Goal: Communication & Community: Answer question/provide support

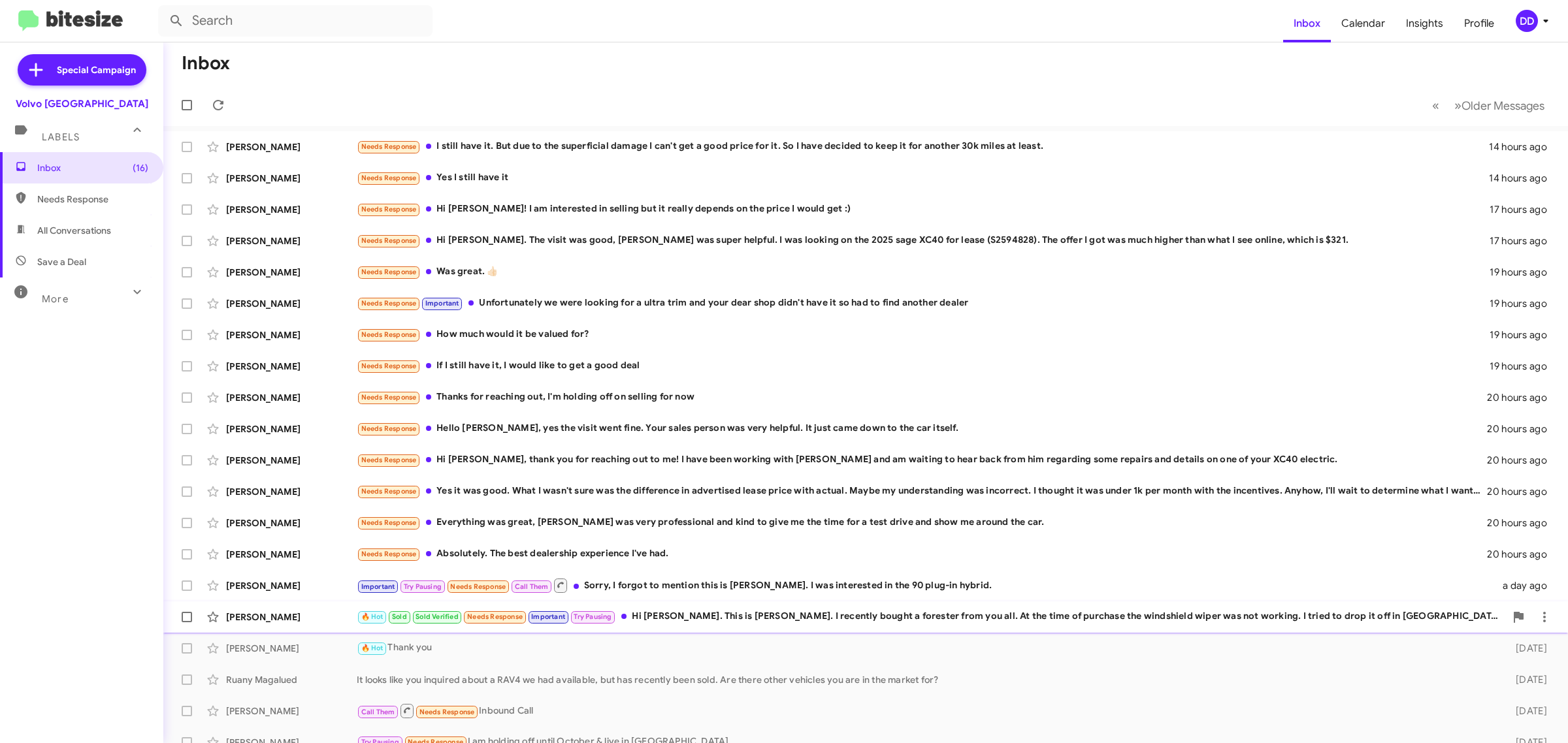
click at [809, 615] on div "🔥 Hot Sold Sold Verified Needs Response Important Try Pausing Hi [PERSON_NAME].…" at bounding box center [931, 617] width 1149 height 15
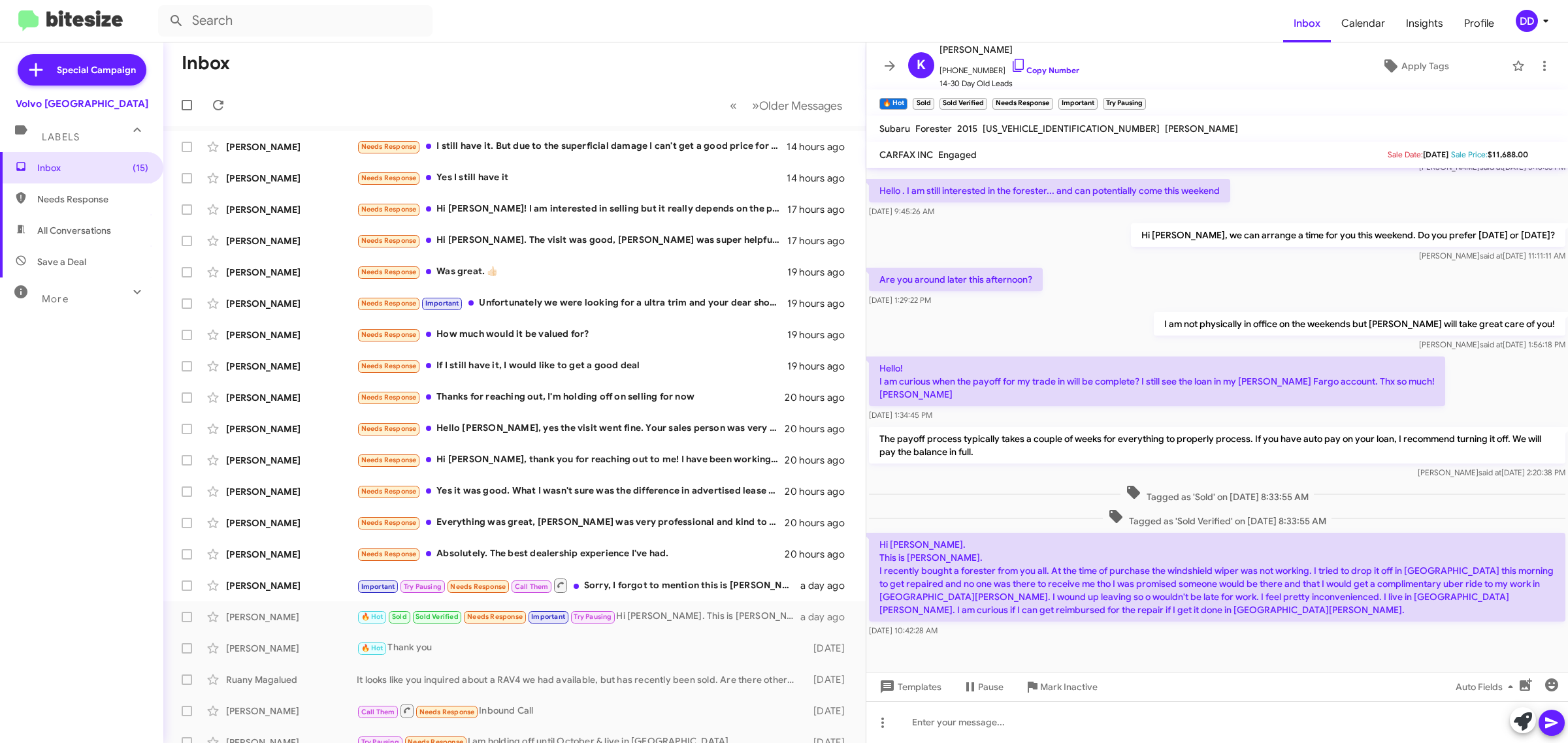
scroll to position [347, 0]
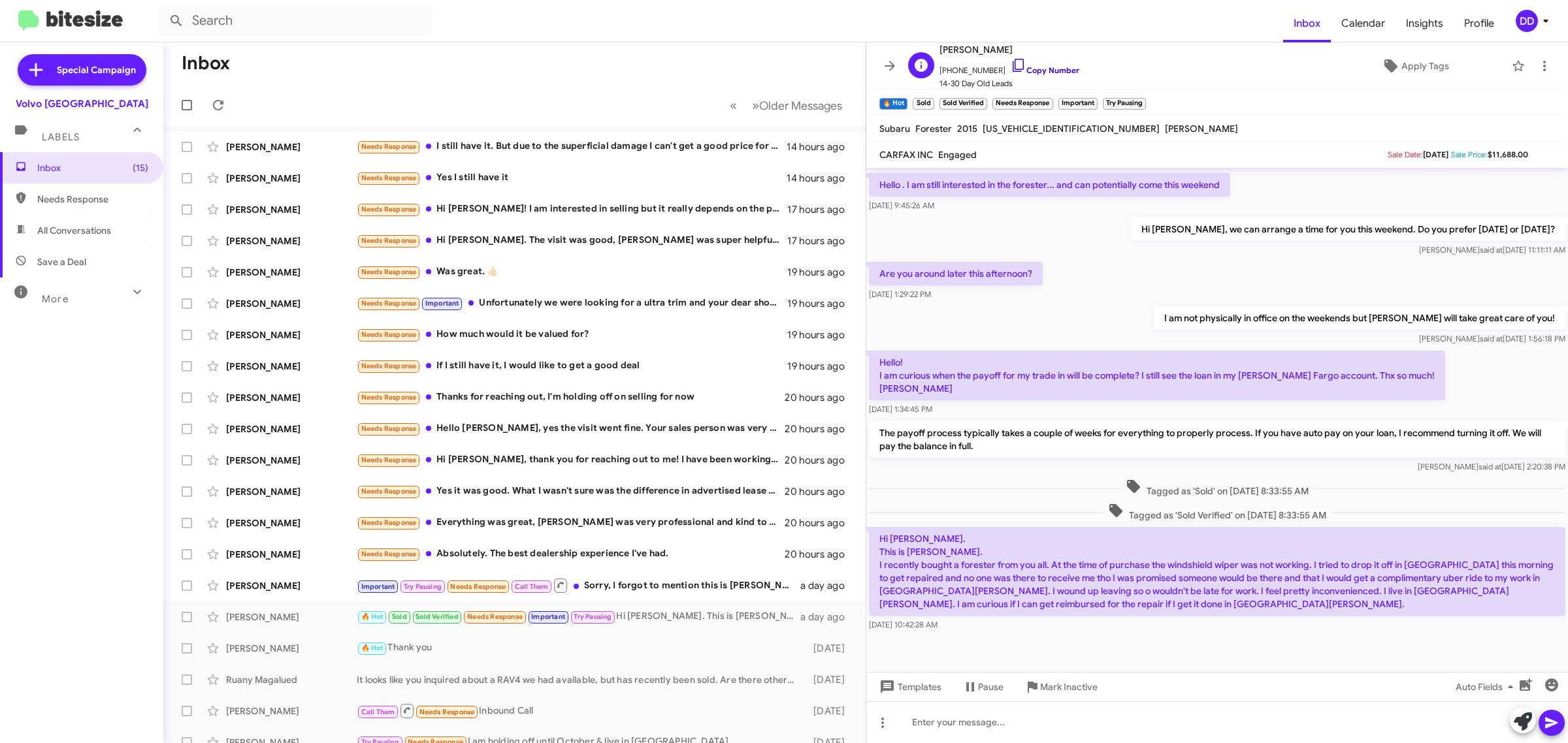
click at [1033, 69] on link "Copy Number" at bounding box center [1045, 70] width 69 height 10
click at [1190, 729] on div at bounding box center [1217, 722] width 702 height 41
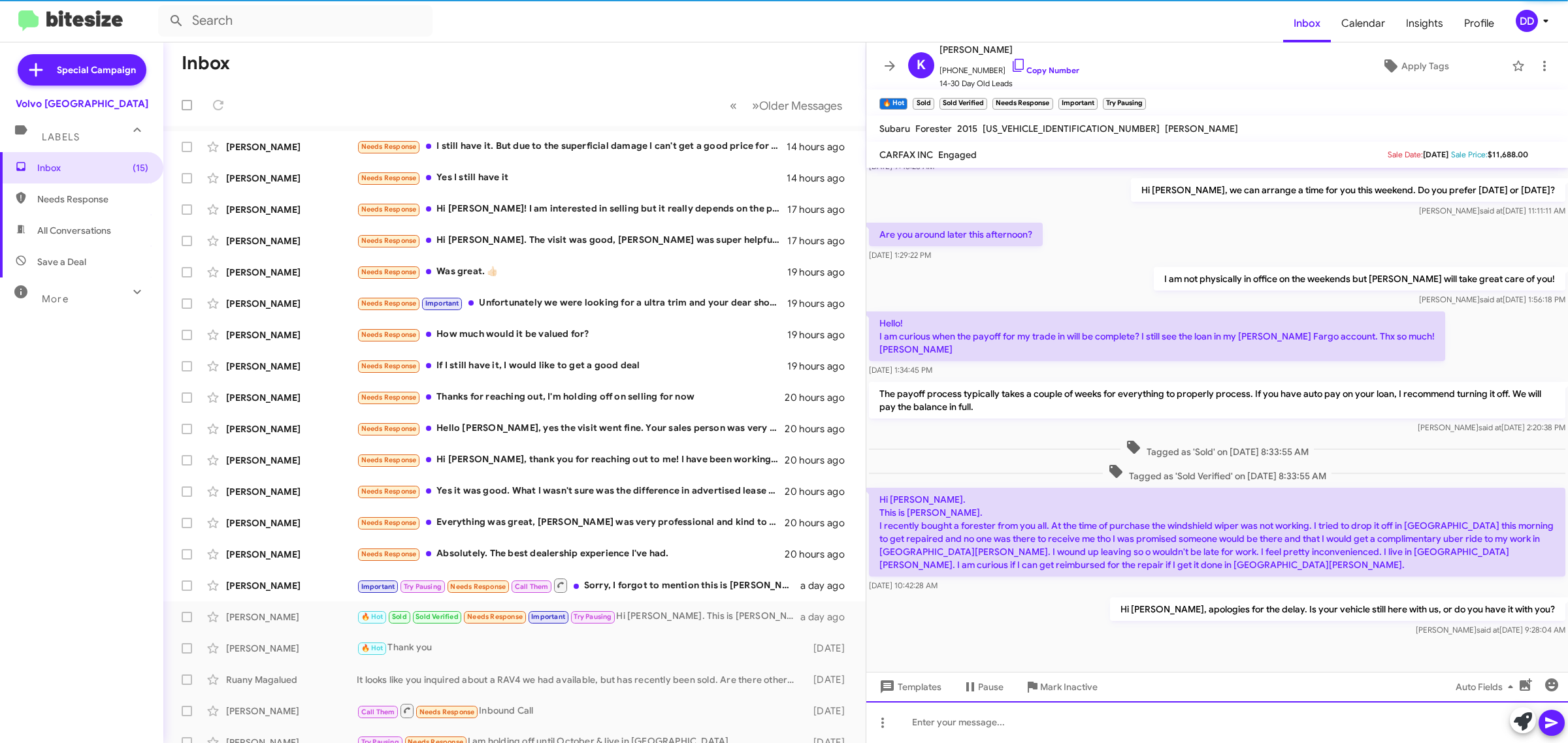
scroll to position [395, 0]
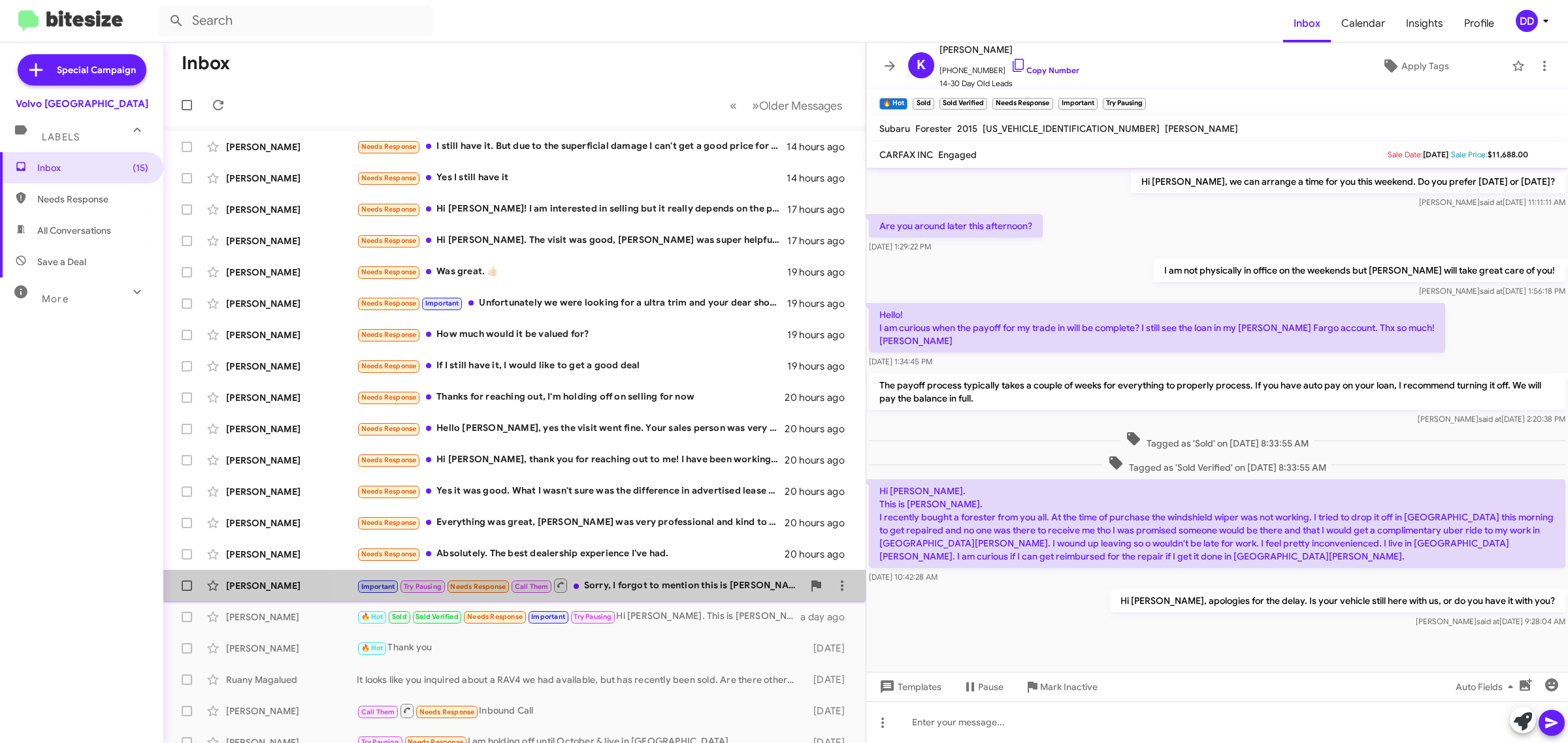
click at [615, 588] on div "Important Try Pausing Needs Response Call Them Sorry, I forgot to mention this …" at bounding box center [580, 585] width 446 height 16
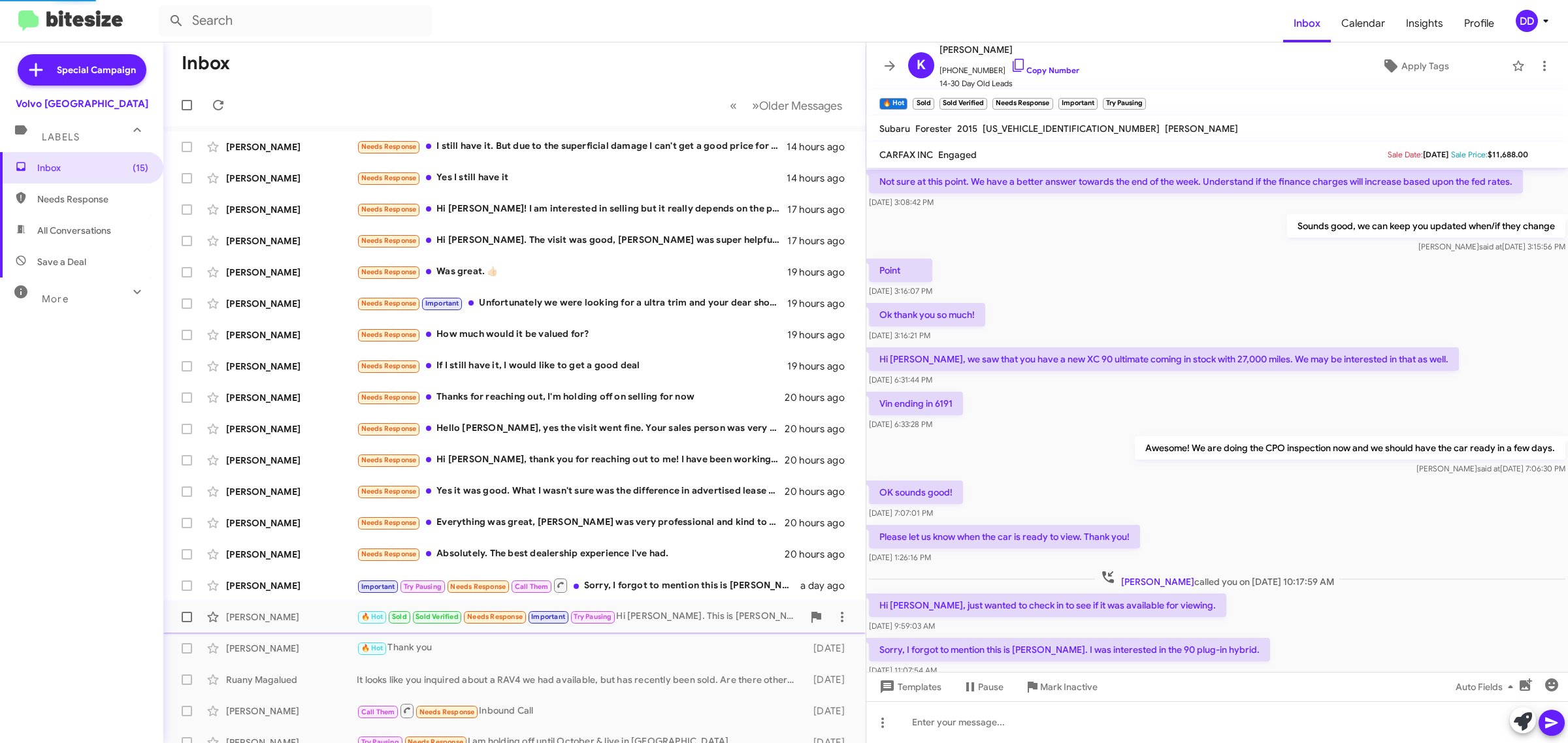
scroll to position [467, 0]
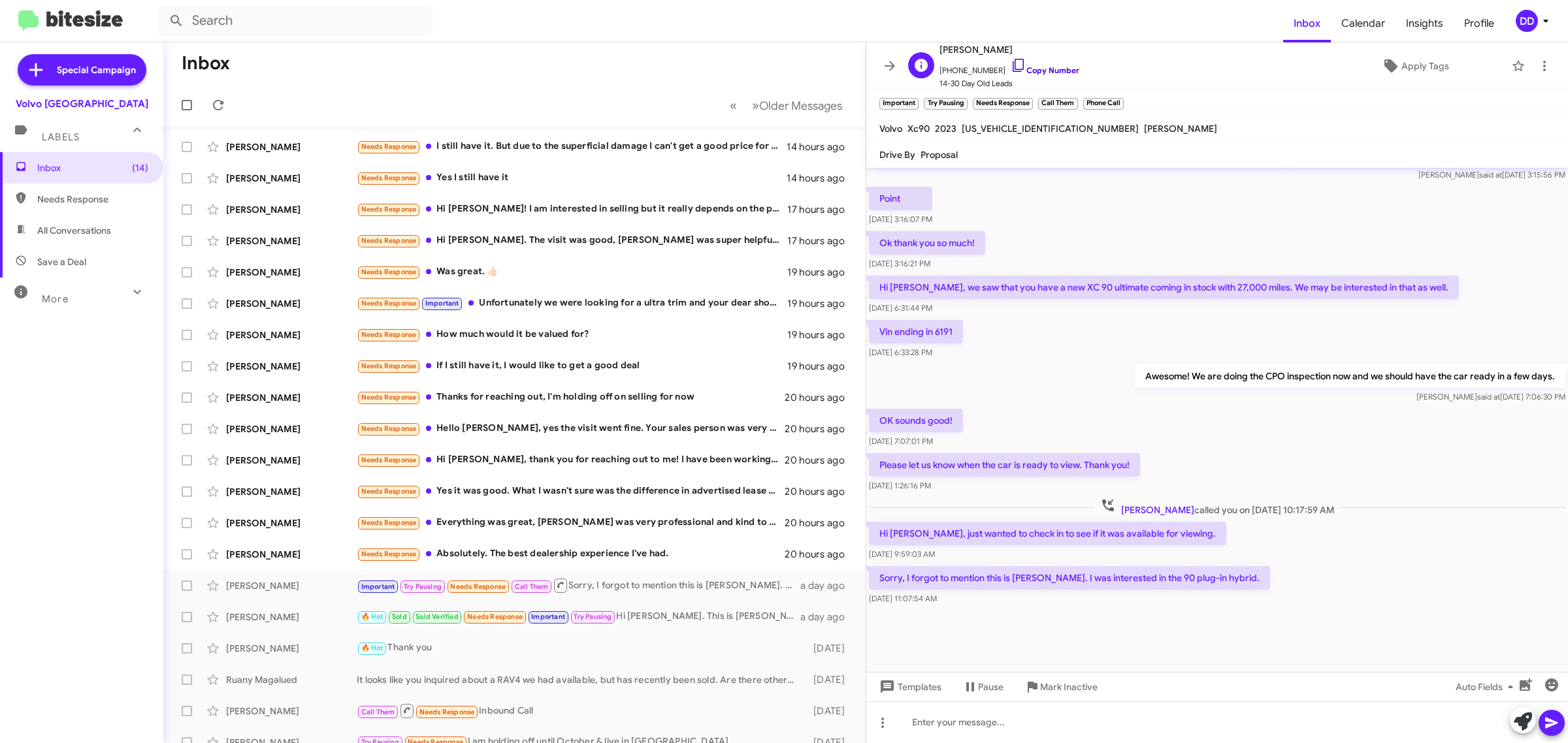
click at [1050, 67] on link "Copy Number" at bounding box center [1045, 70] width 69 height 10
click at [1202, 725] on div at bounding box center [1217, 722] width 702 height 41
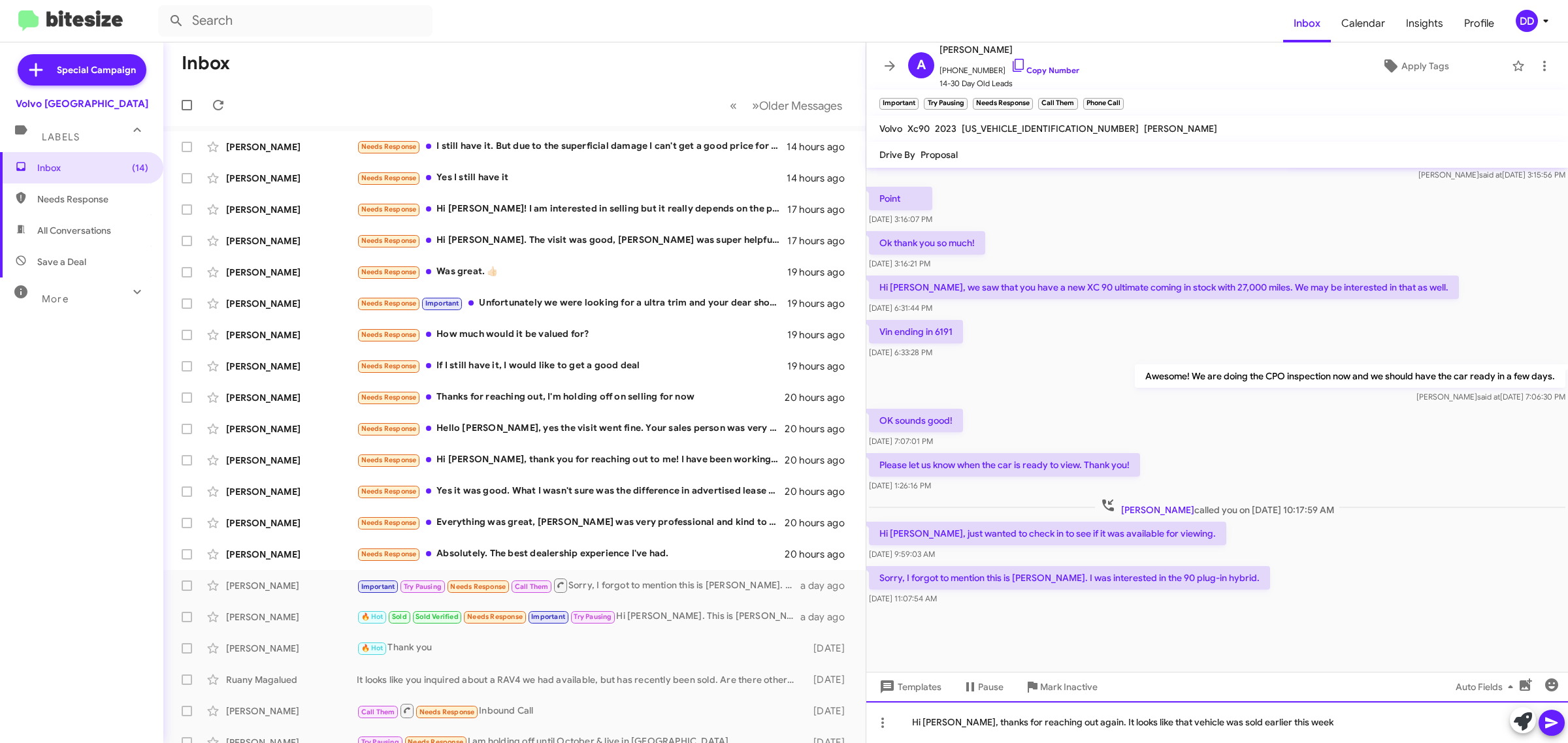
click at [1080, 718] on div "Hi [PERSON_NAME], thanks for reaching out again. It looks like that vehicle was…" at bounding box center [1217, 722] width 702 height 41
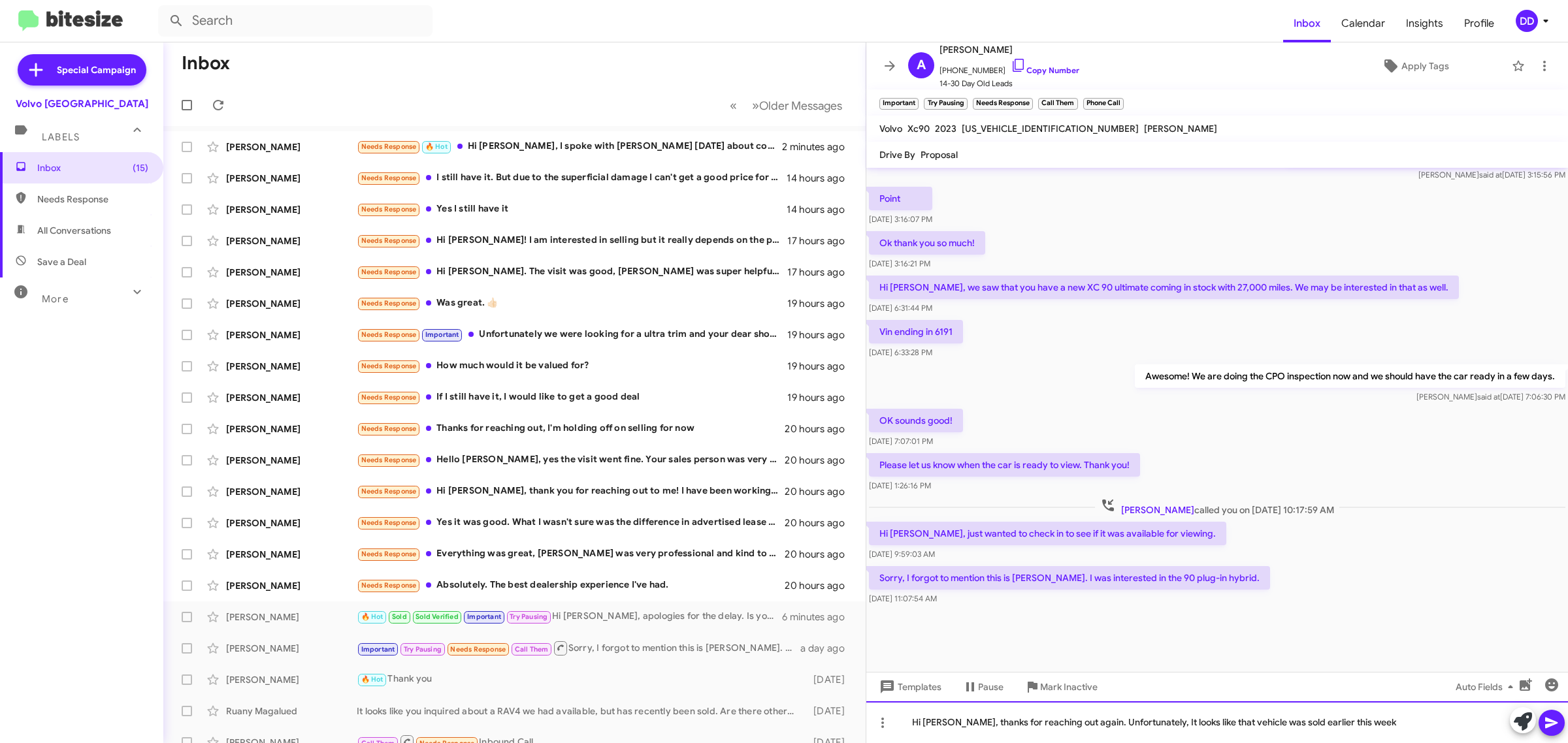
click at [1405, 727] on div "Hi [PERSON_NAME], thanks for reaching out again. Unfortunately, It looks like t…" at bounding box center [1217, 722] width 702 height 41
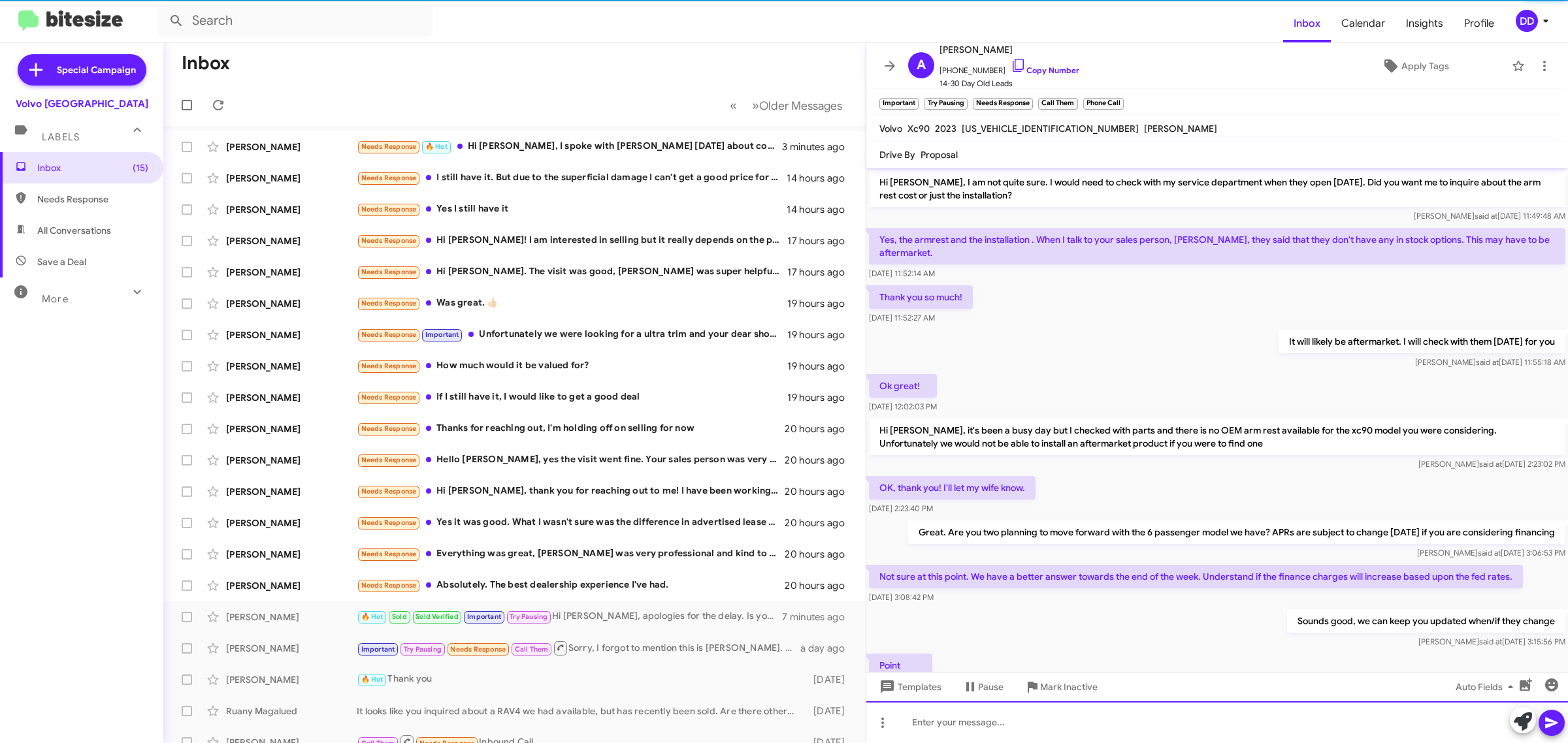
scroll to position [65, 0]
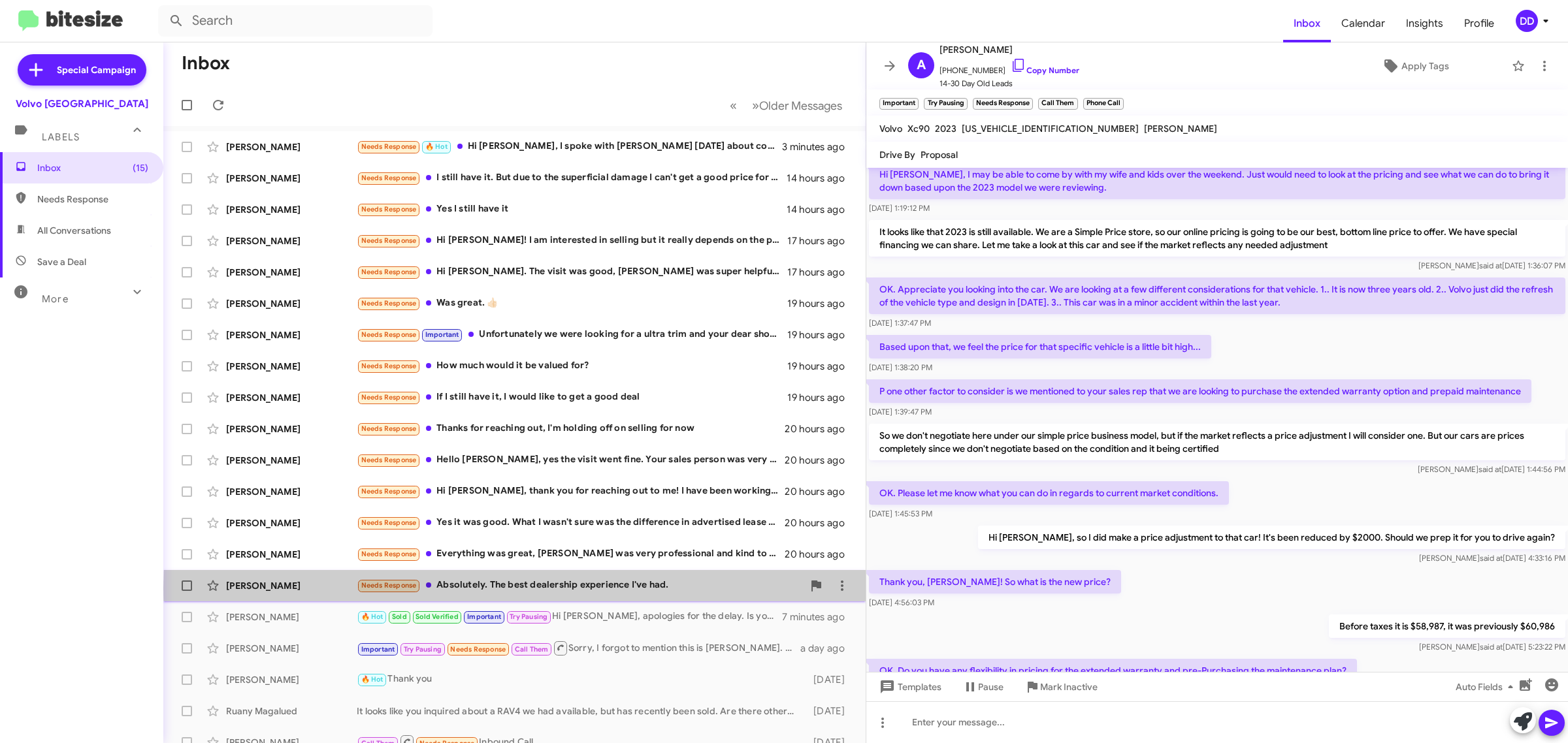
click at [647, 588] on div "Needs Response Absolutely. The best dealership experience I've had." at bounding box center [580, 585] width 446 height 15
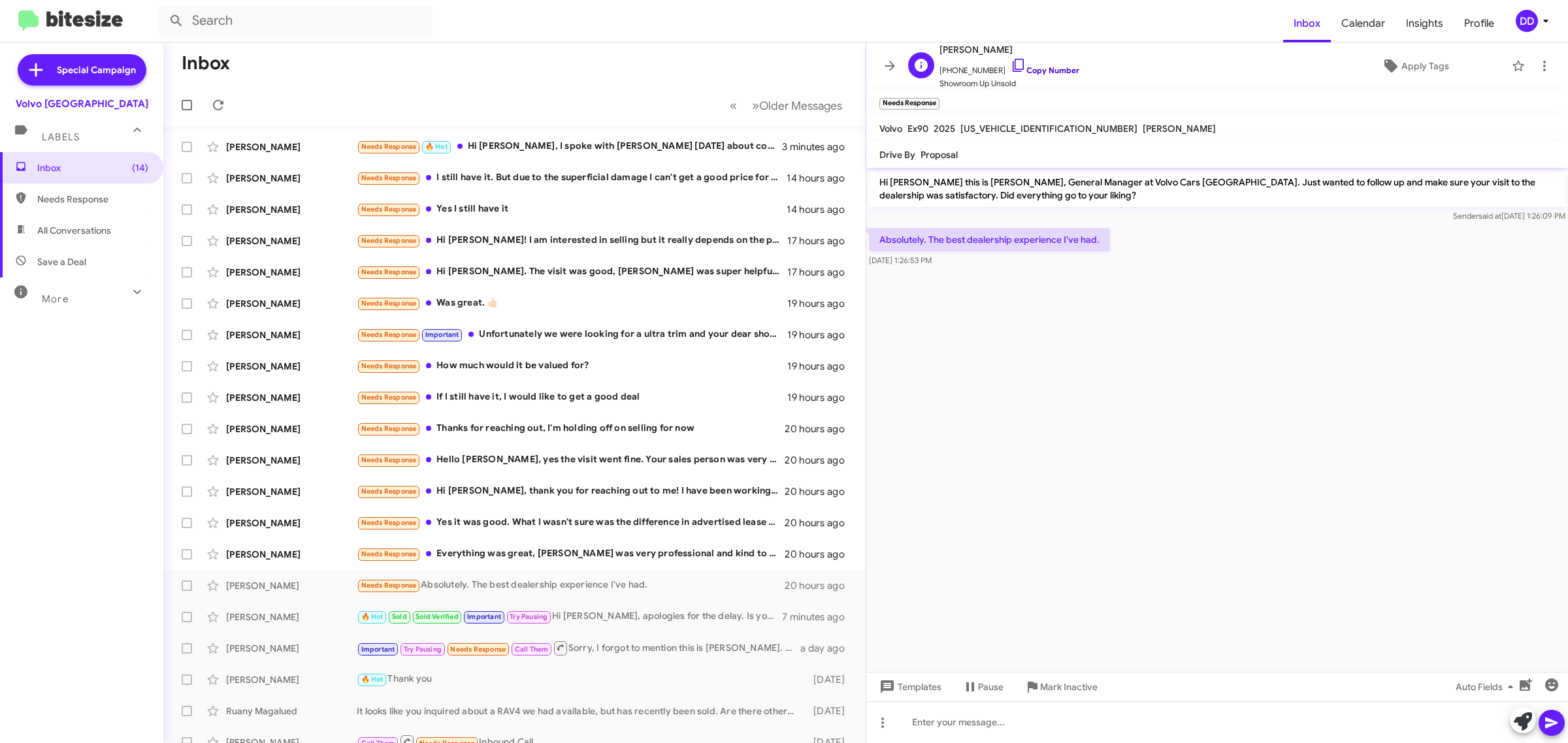
click at [1030, 69] on link "Copy Number" at bounding box center [1045, 70] width 69 height 10
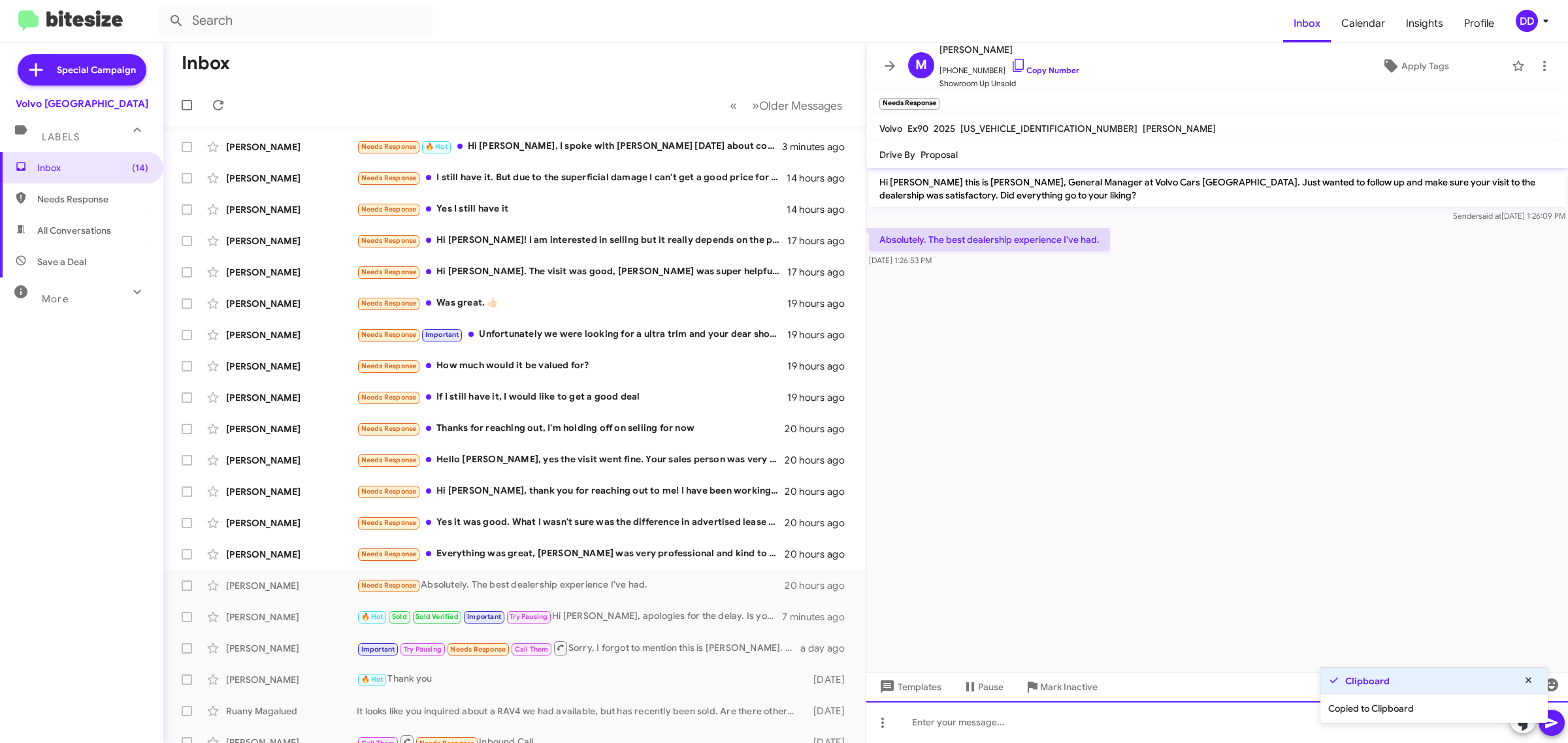
click at [1125, 721] on div at bounding box center [1217, 722] width 702 height 41
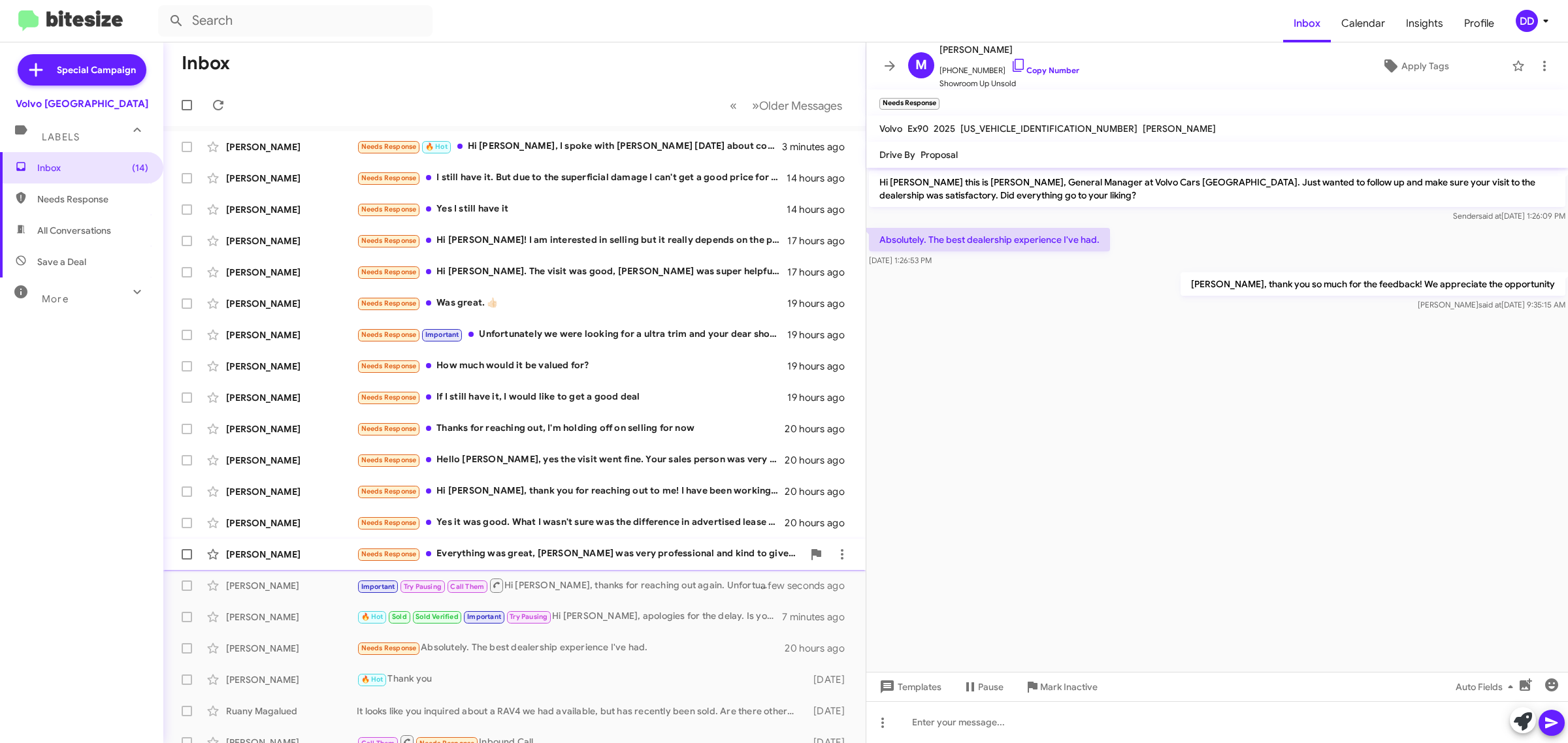
click at [637, 559] on div "Needs Response Everything was great, [PERSON_NAME] was very professional and ki…" at bounding box center [580, 554] width 446 height 15
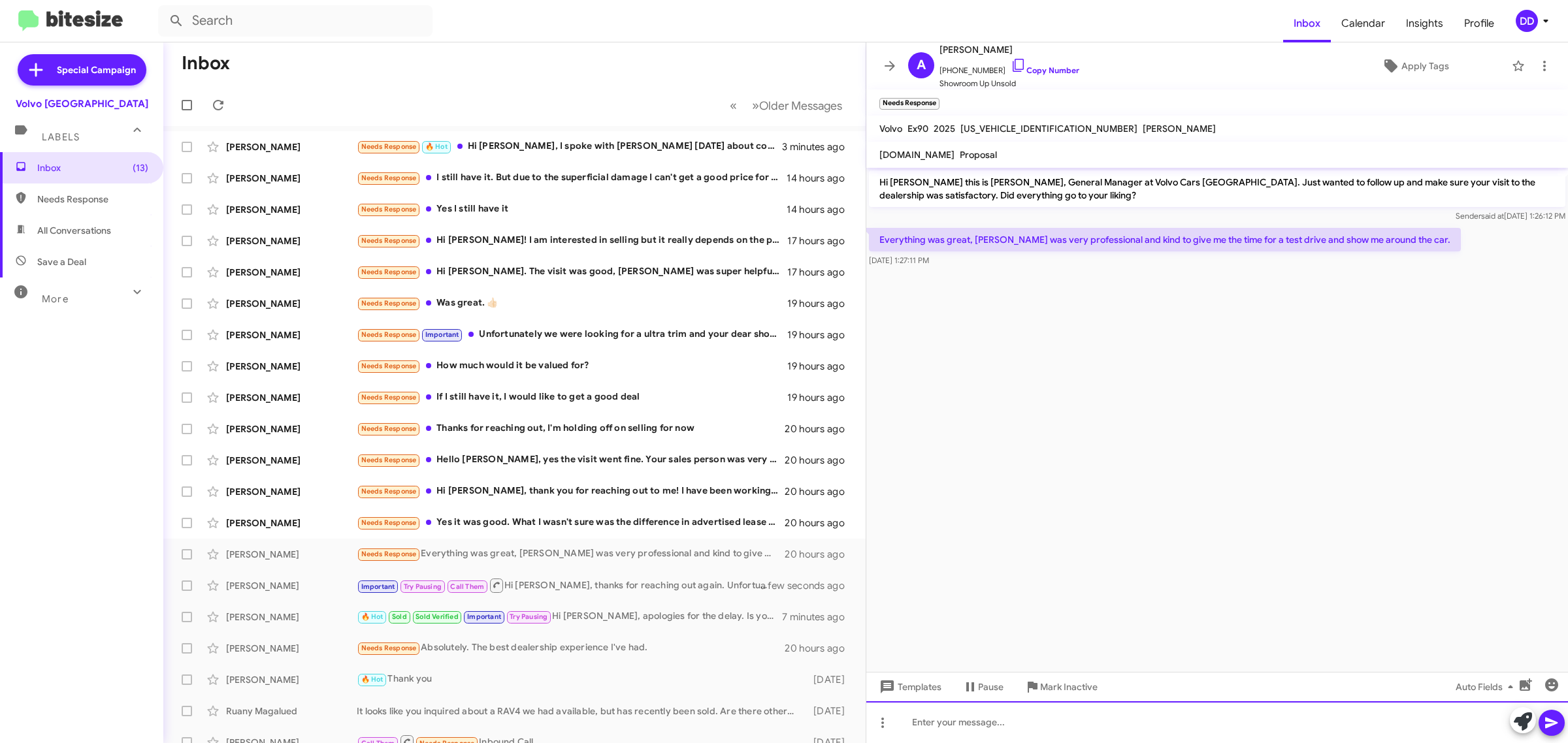
click at [1142, 733] on div at bounding box center [1217, 722] width 702 height 41
click at [1047, 69] on link "Copy Number" at bounding box center [1045, 70] width 69 height 10
click at [1157, 723] on div "Thank you for the feedback [PERSON_NAME]." at bounding box center [1217, 722] width 702 height 41
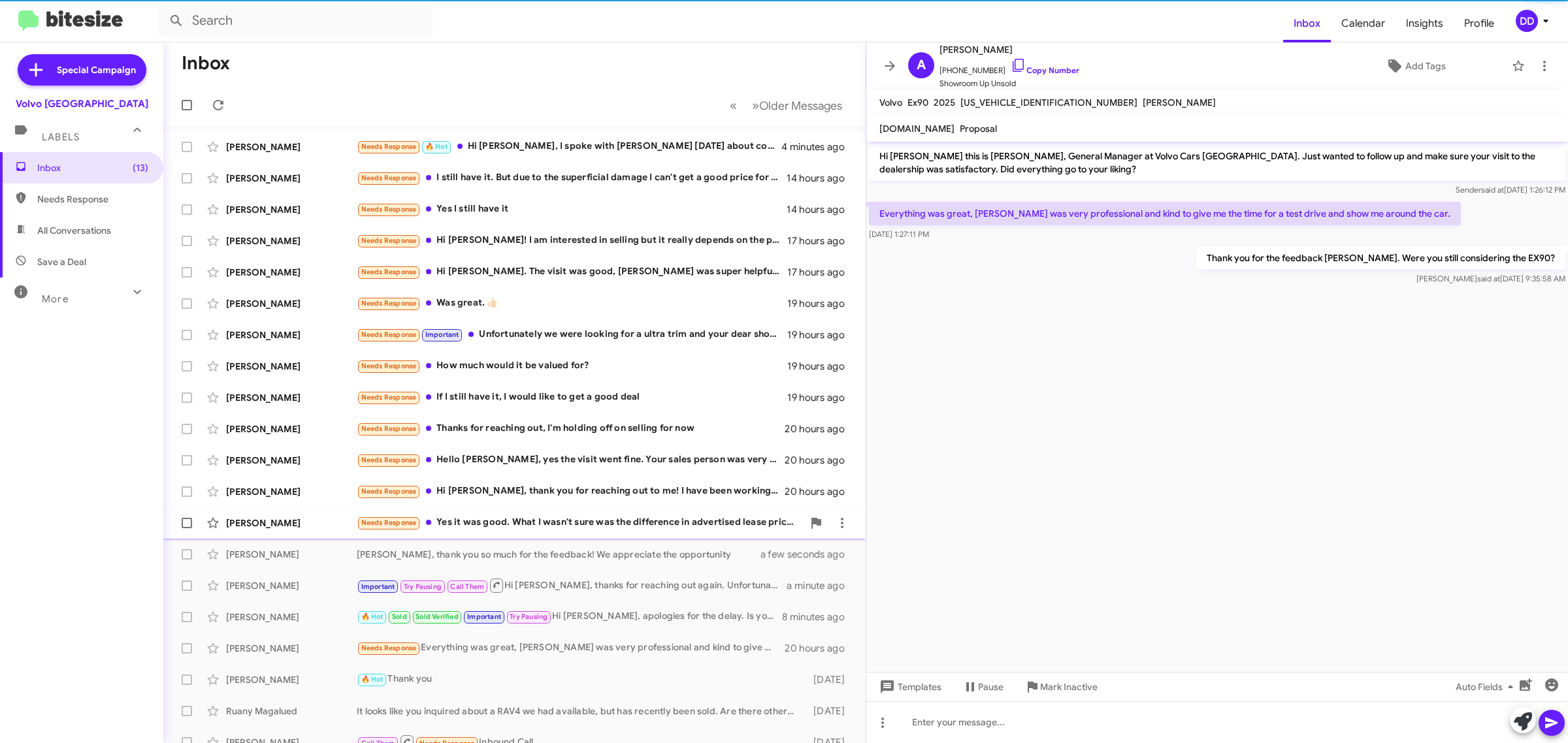
click at [607, 527] on div "Needs Response Yes it was good. What I wasn't sure was the difference in advert…" at bounding box center [580, 523] width 446 height 15
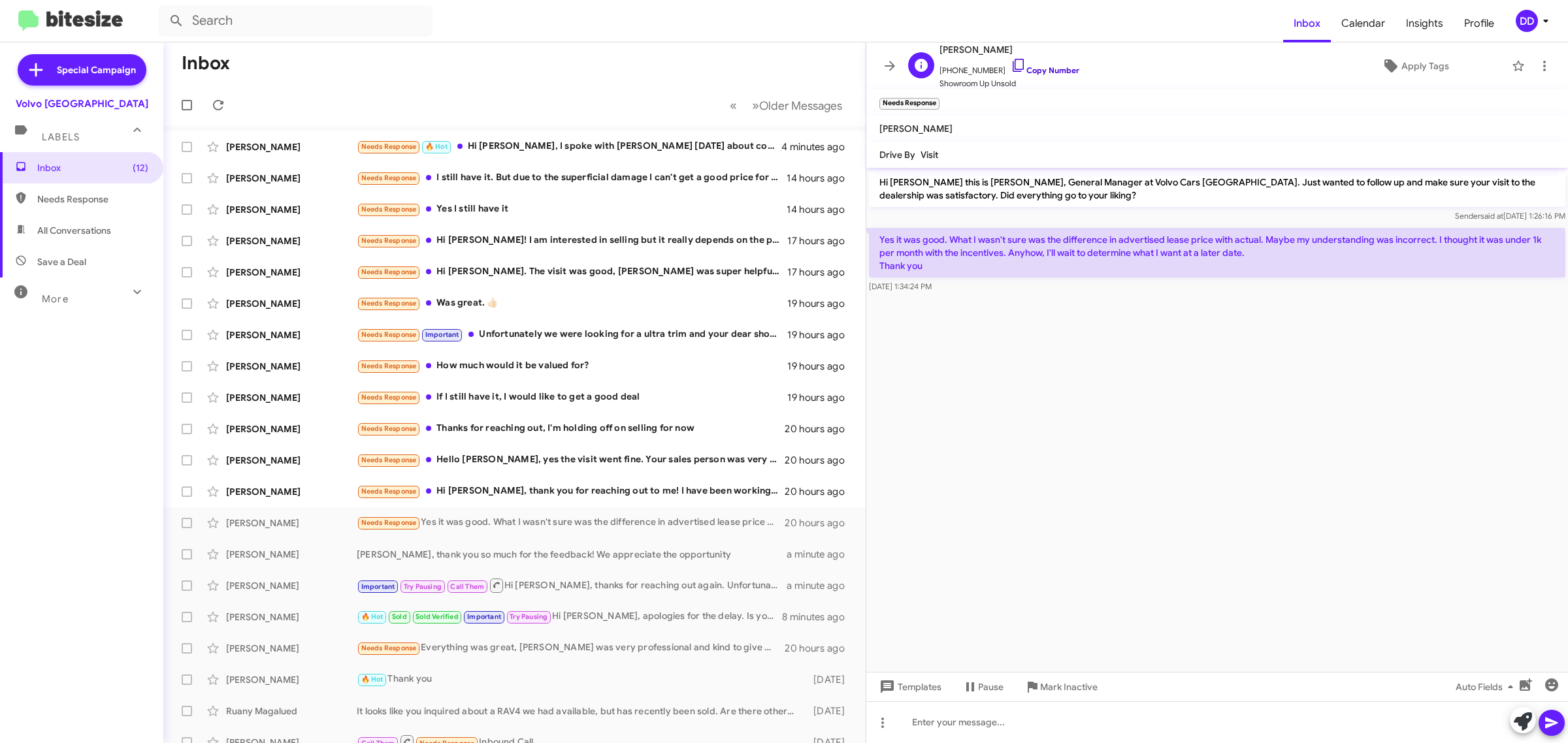
click at [1043, 69] on link "Copy Number" at bounding box center [1045, 70] width 69 height 10
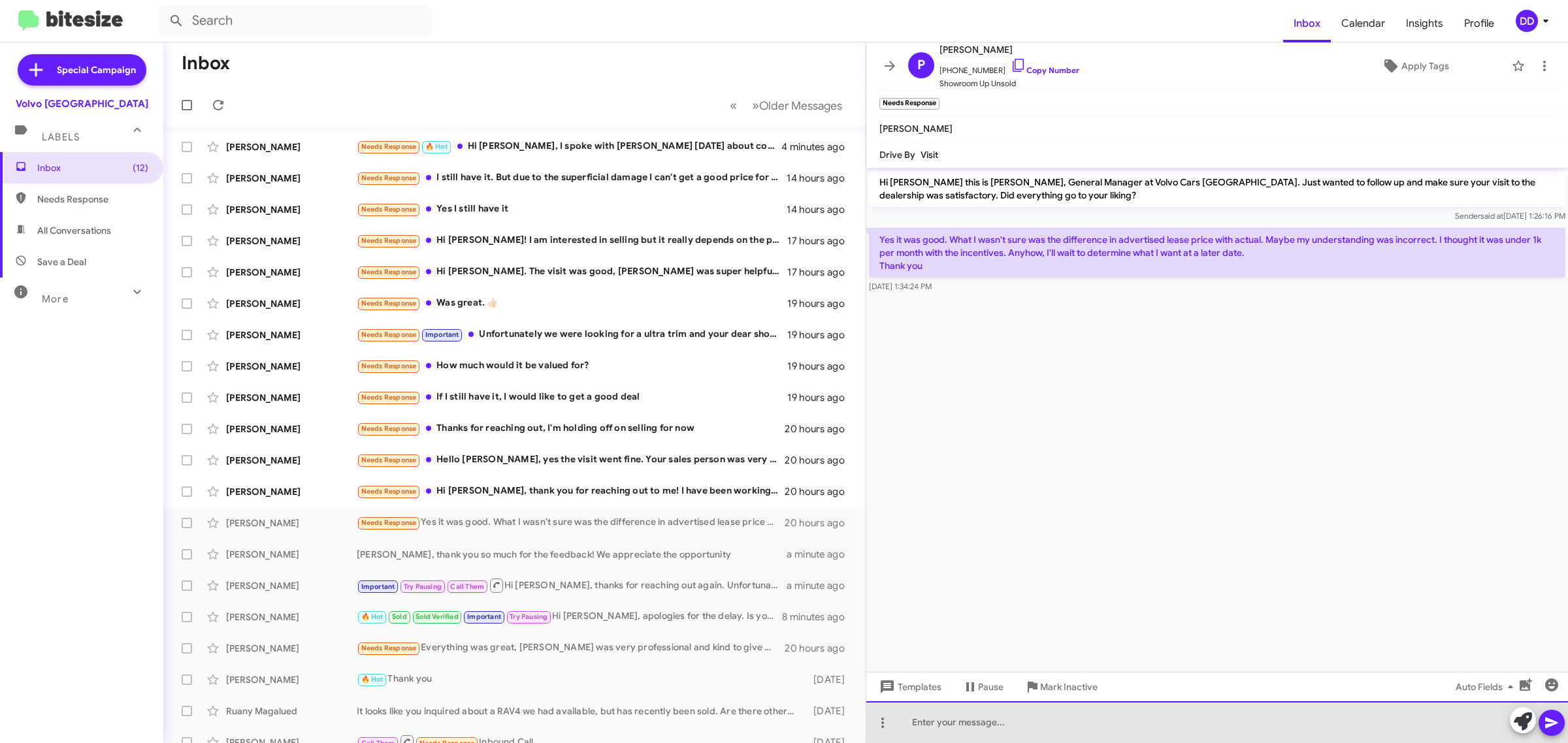
click at [1271, 717] on div at bounding box center [1217, 722] width 702 height 41
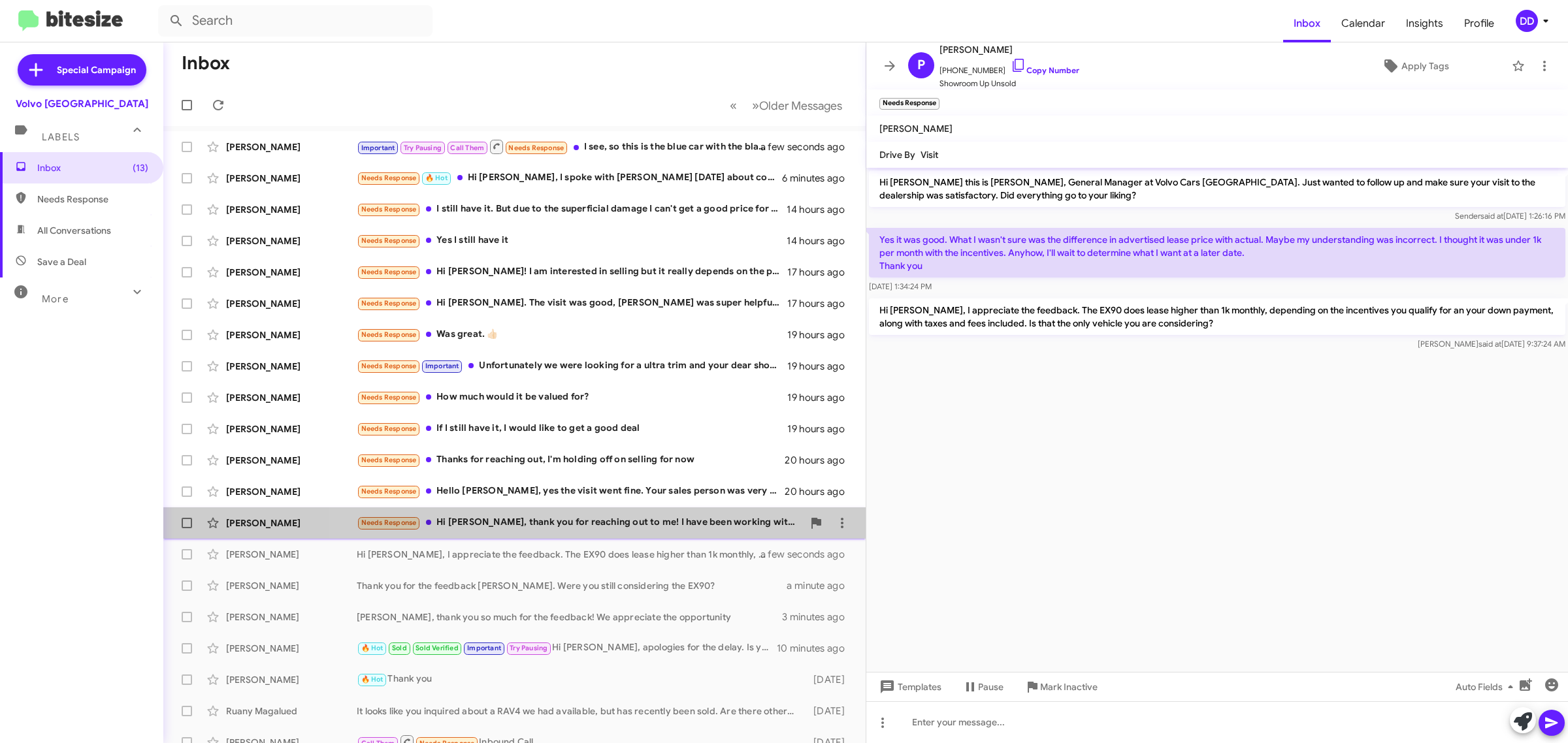
click at [628, 526] on div "Needs Response Hi [PERSON_NAME], thank you for reaching out to me! I have been …" at bounding box center [580, 523] width 446 height 15
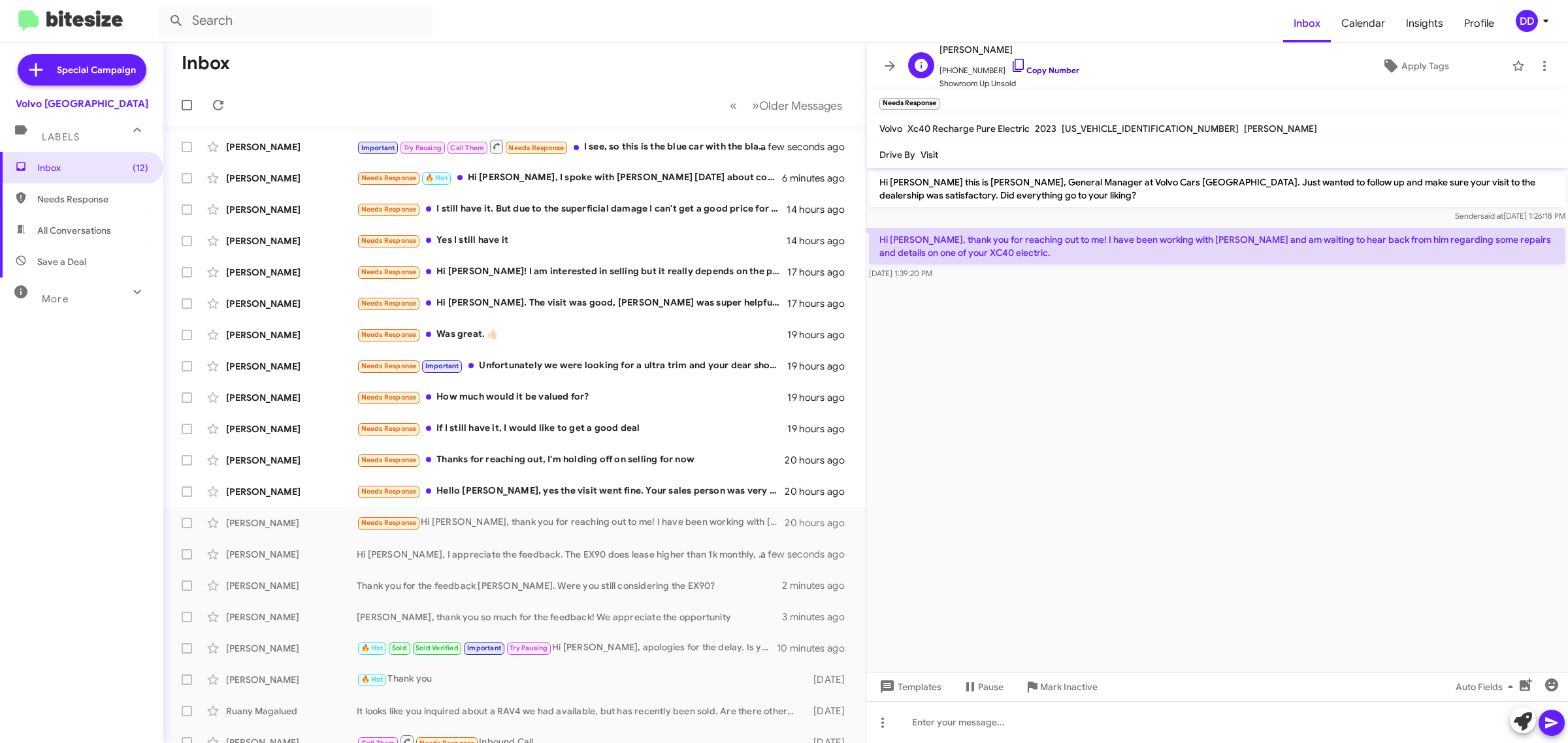
click at [1045, 72] on link "Copy Number" at bounding box center [1045, 70] width 69 height 10
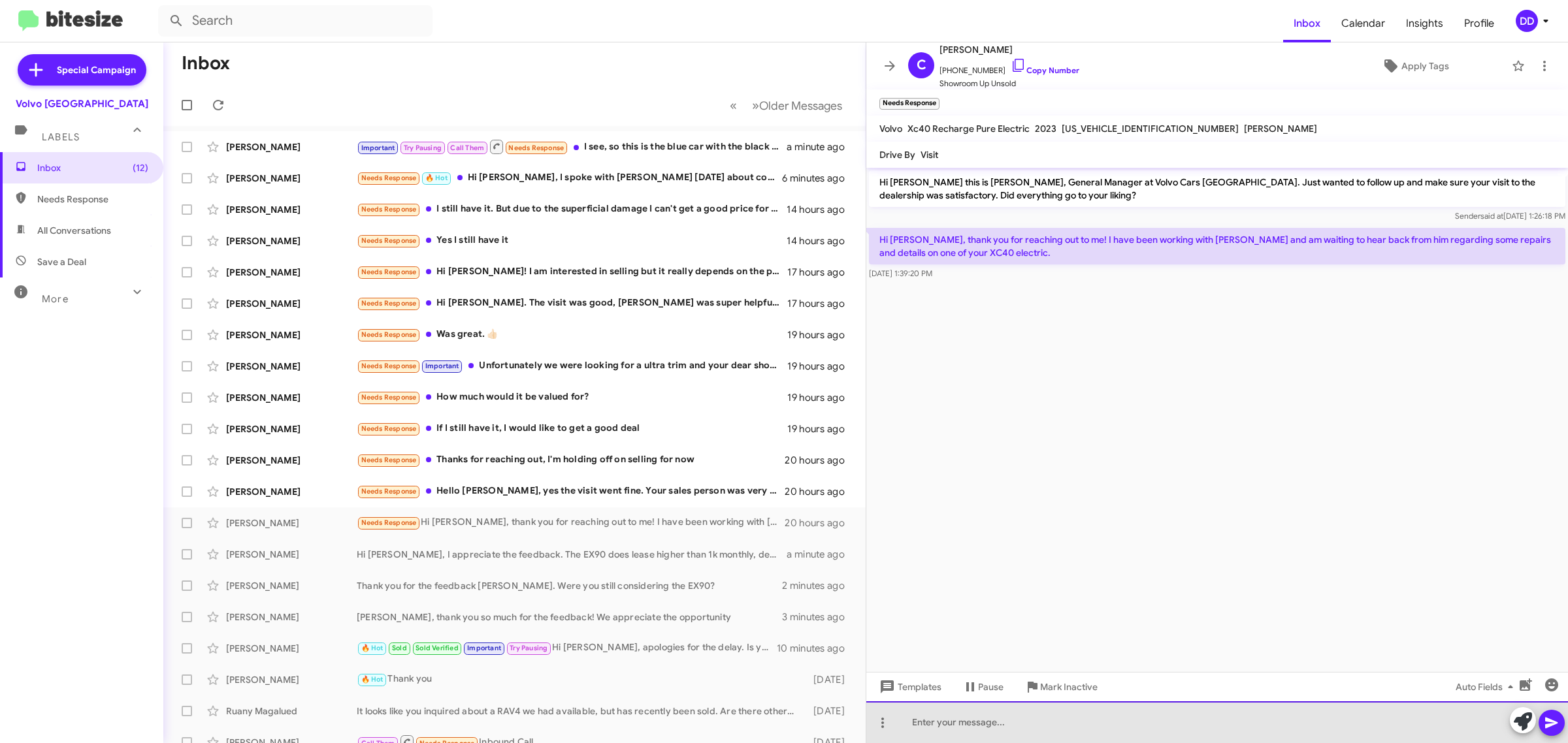
click at [1088, 721] on div at bounding box center [1217, 722] width 702 height 41
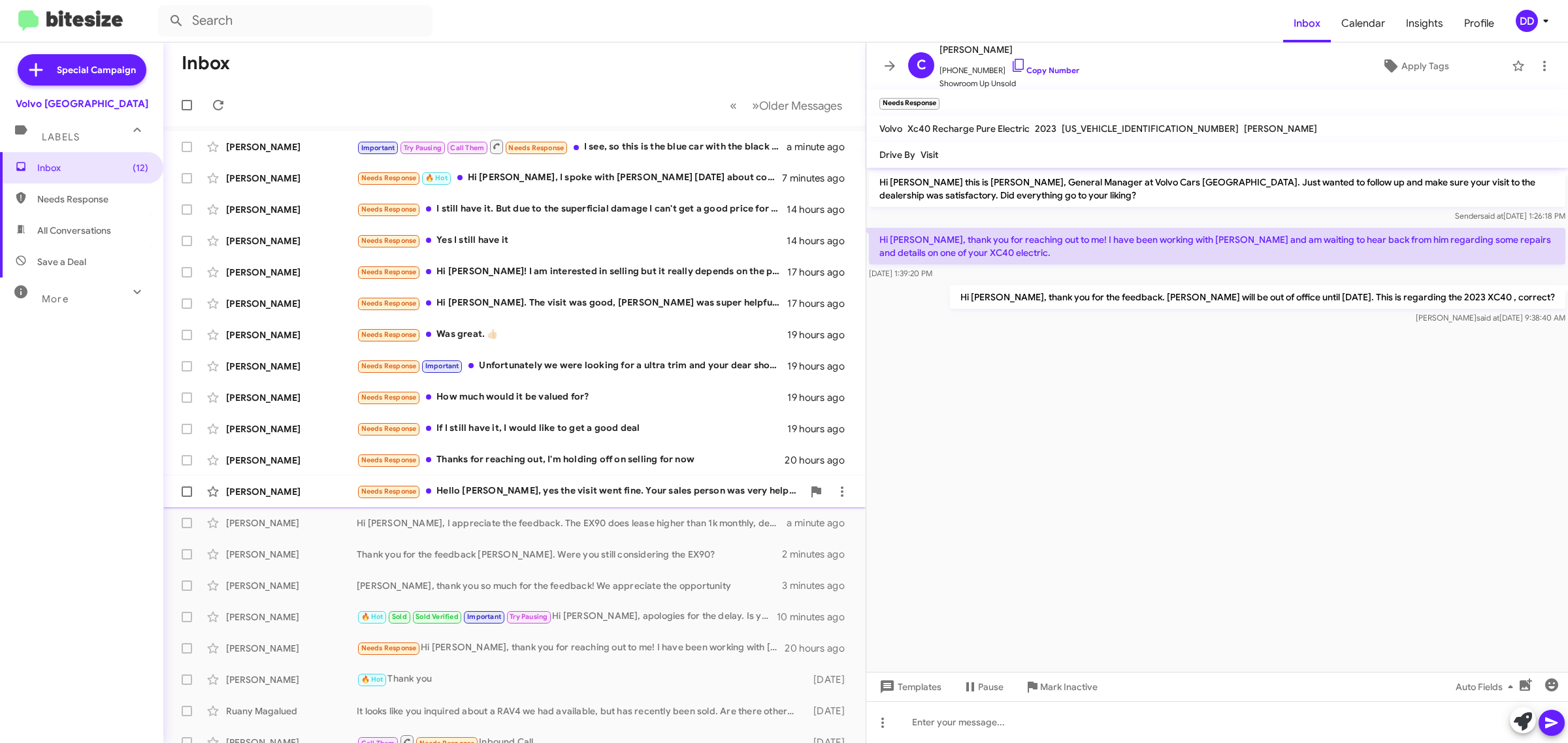
click at [559, 490] on div "Needs Response Hello [PERSON_NAME], yes the visit went fine. Your sales person …" at bounding box center [580, 491] width 446 height 15
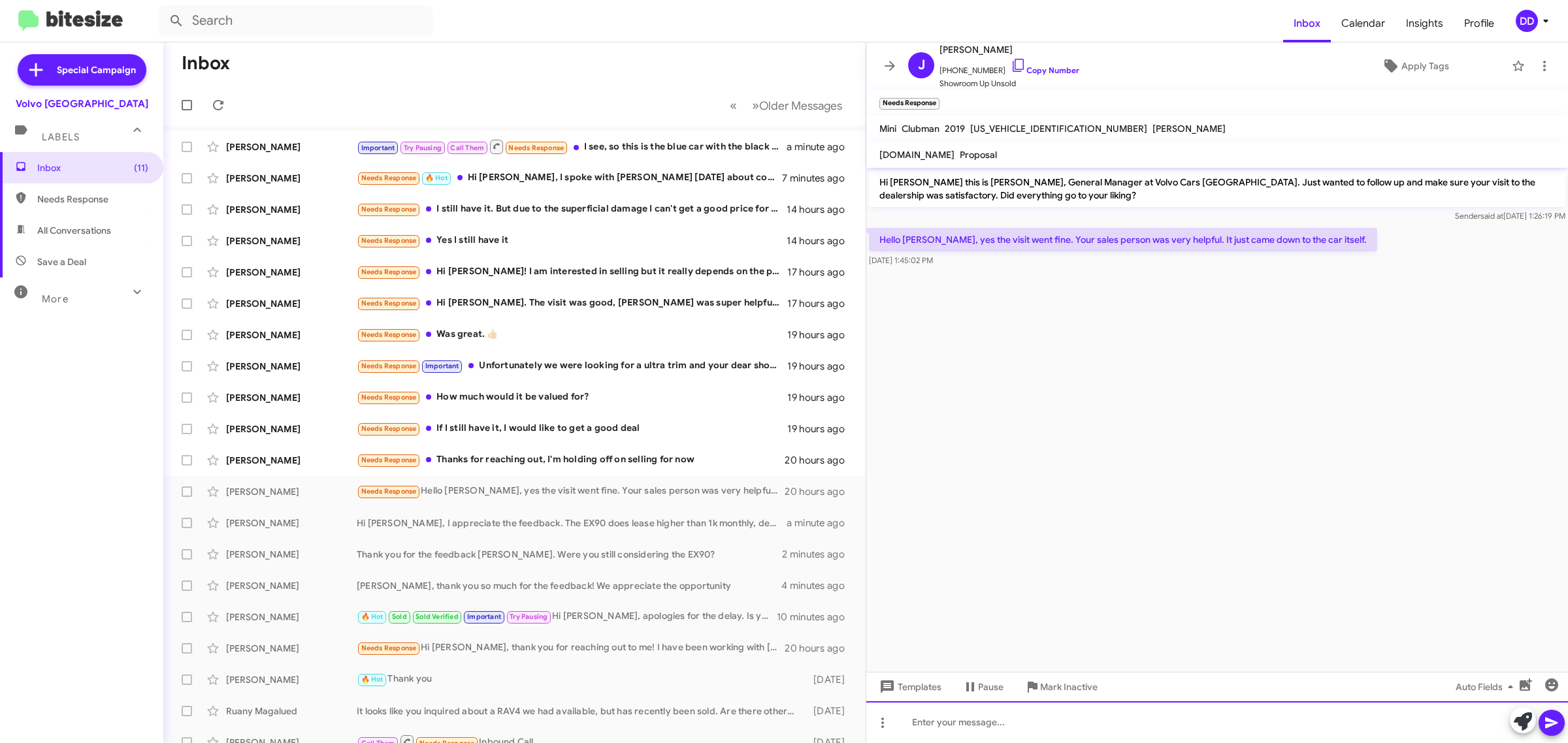
click at [1150, 725] on div at bounding box center [1217, 722] width 702 height 41
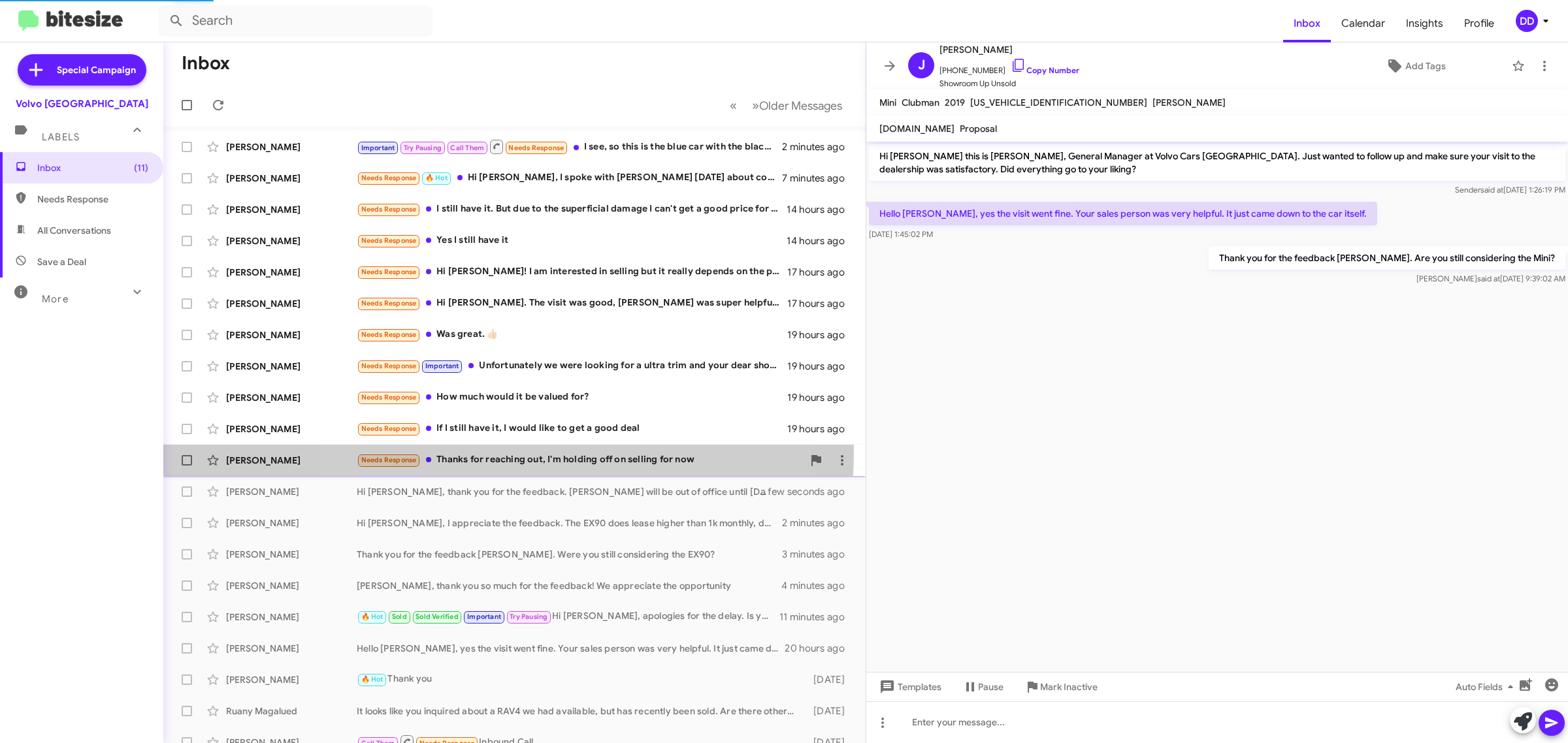
click at [503, 453] on div "Needs Response Thanks for reaching out, I'm holding off on selling for now" at bounding box center [580, 460] width 446 height 15
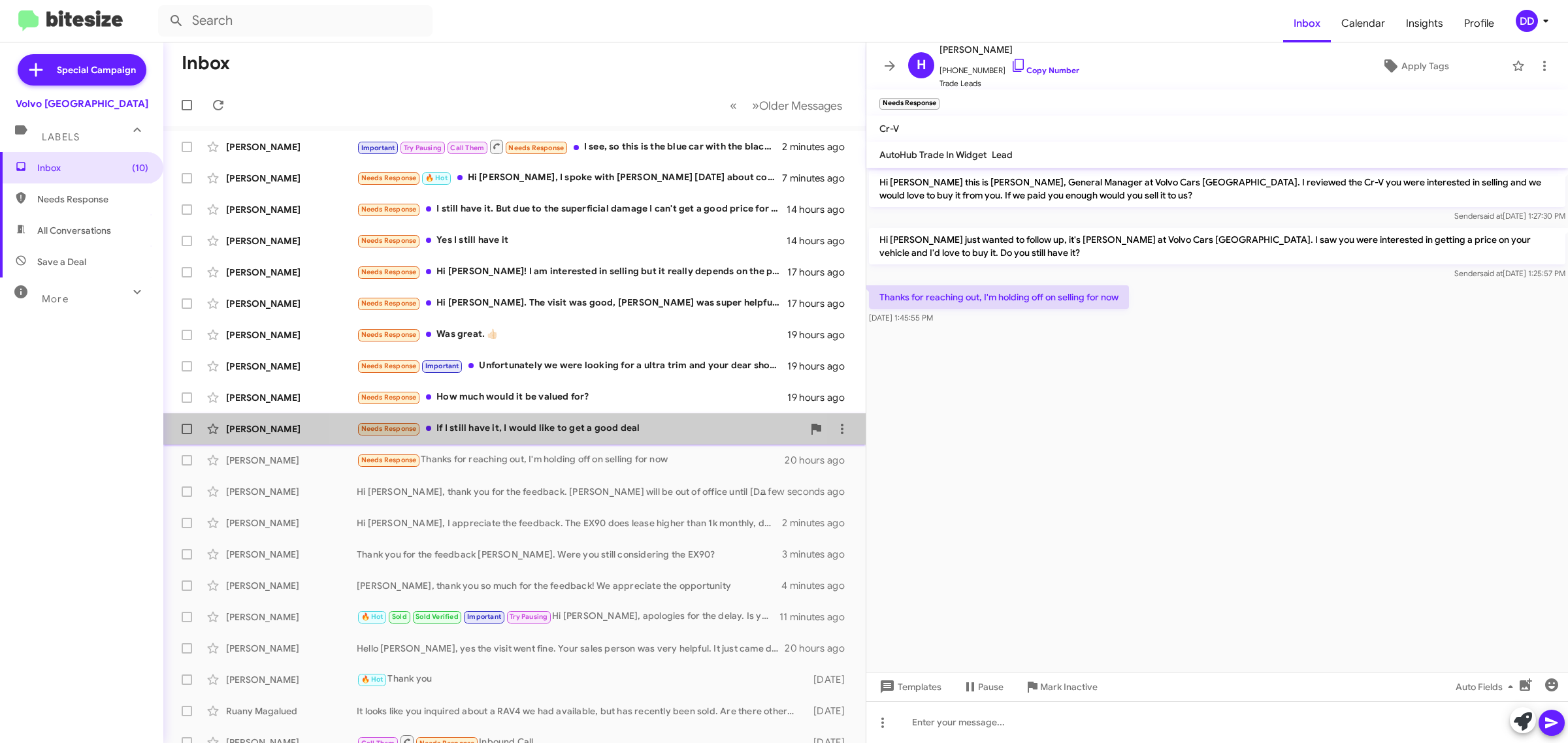
click at [563, 433] on div "Needs Response If I still have it, I would like to get a good deal" at bounding box center [580, 429] width 446 height 15
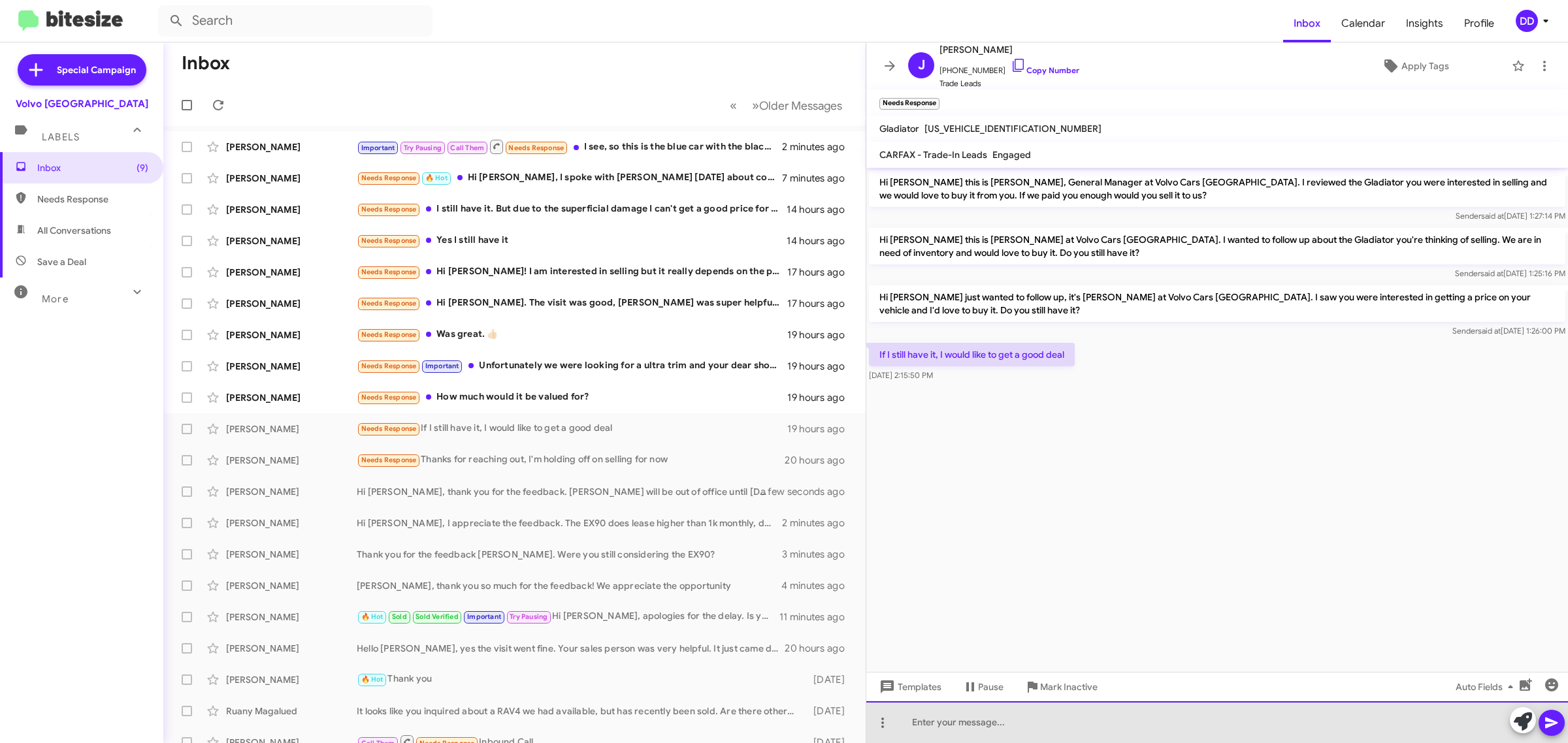
click at [1197, 721] on div at bounding box center [1217, 722] width 702 height 41
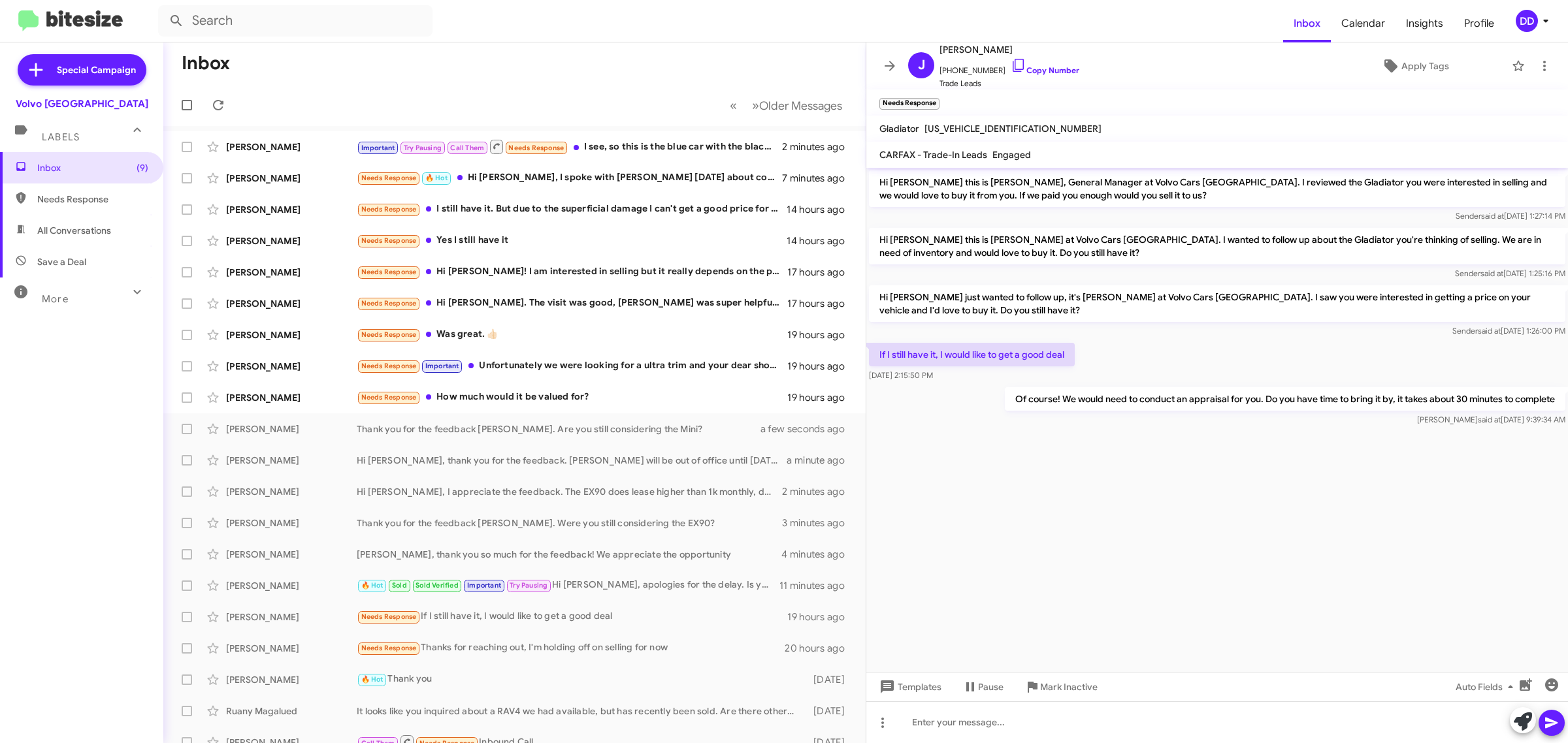
click at [1108, 398] on p "Of course! We would need to conduct an appraisal for you. Do you have time to b…" at bounding box center [1285, 398] width 560 height 23
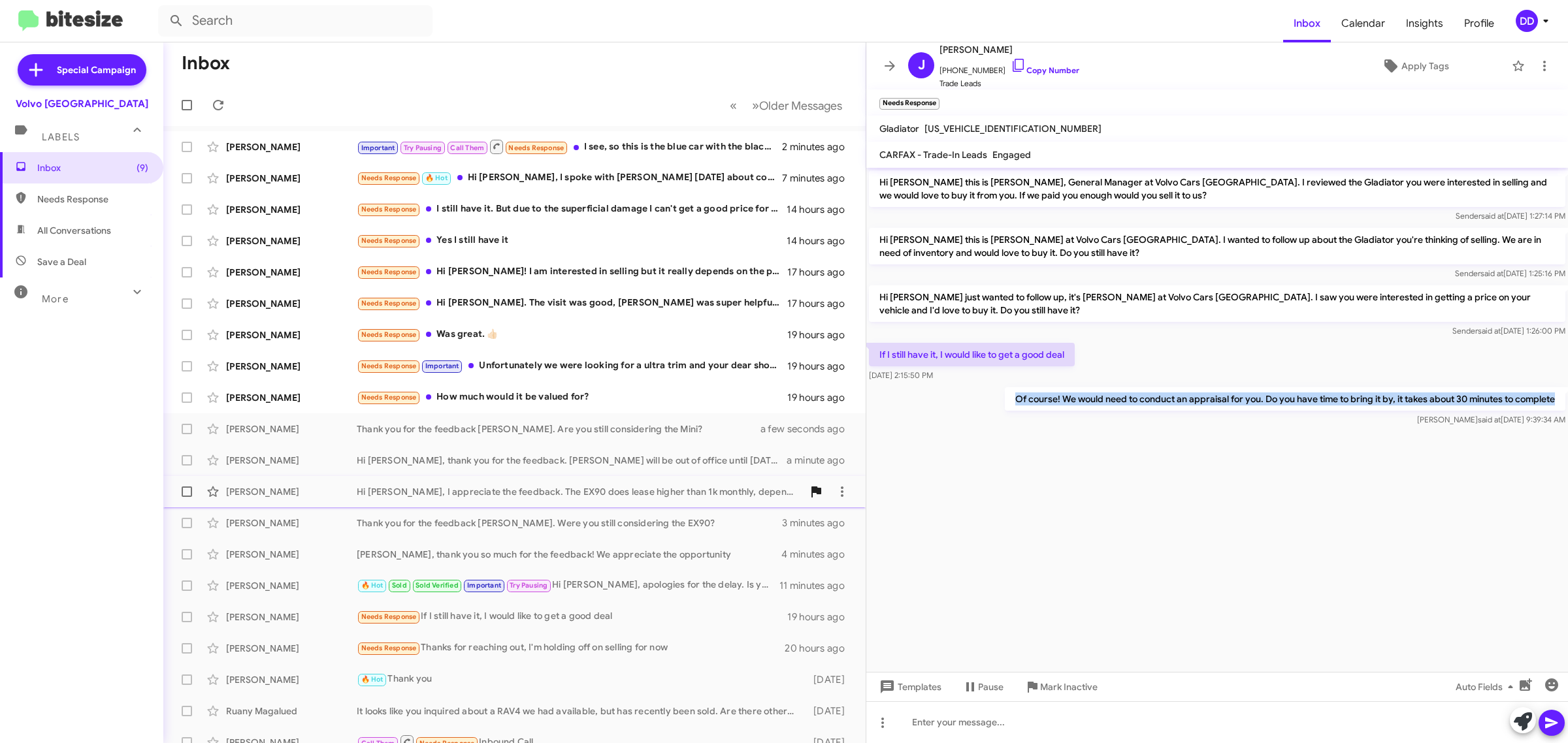
copy p "Of course! We would need to conduct an appraisal for you. Do you have time to b…"
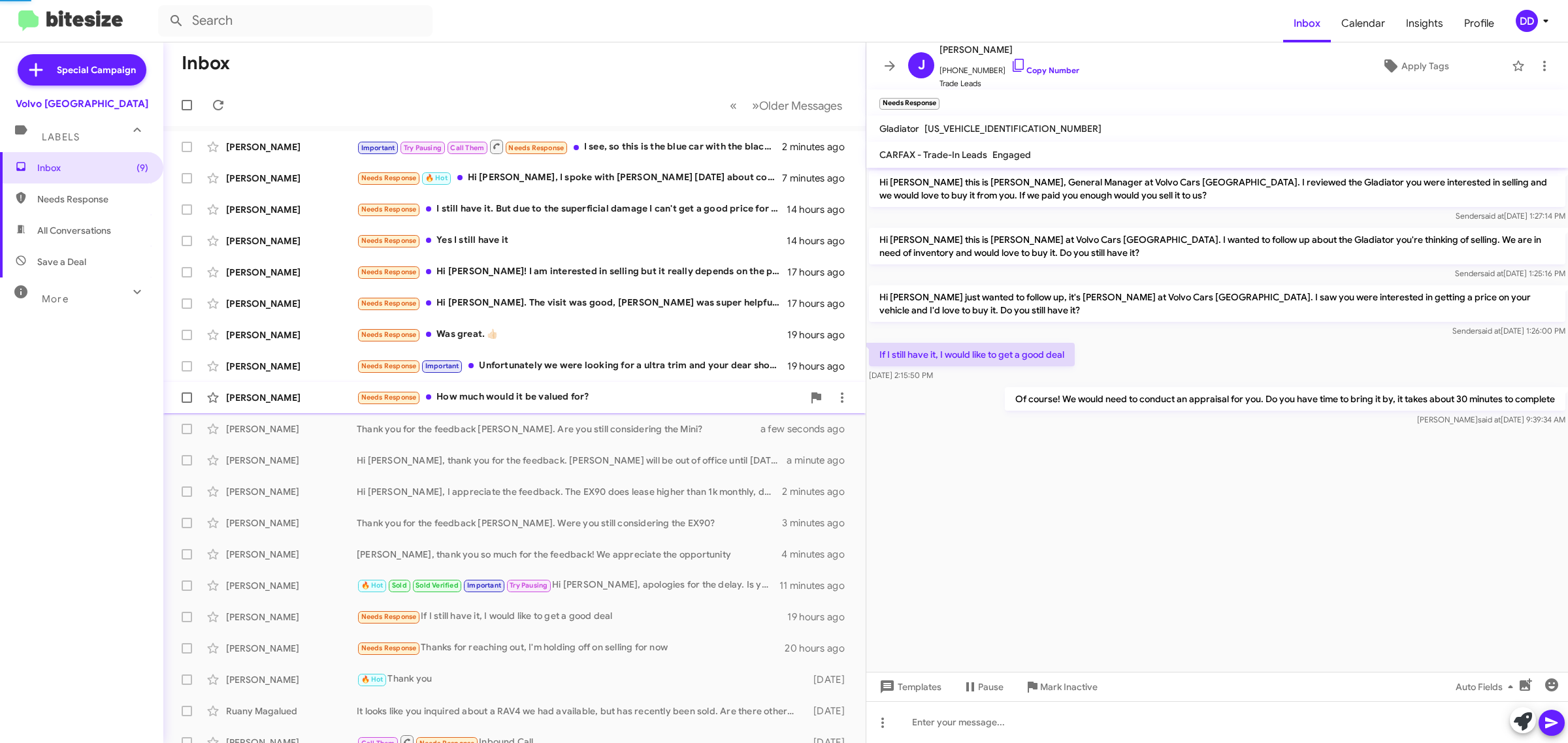
click at [588, 400] on div "Needs Response How much would it be valued for?" at bounding box center [580, 397] width 446 height 15
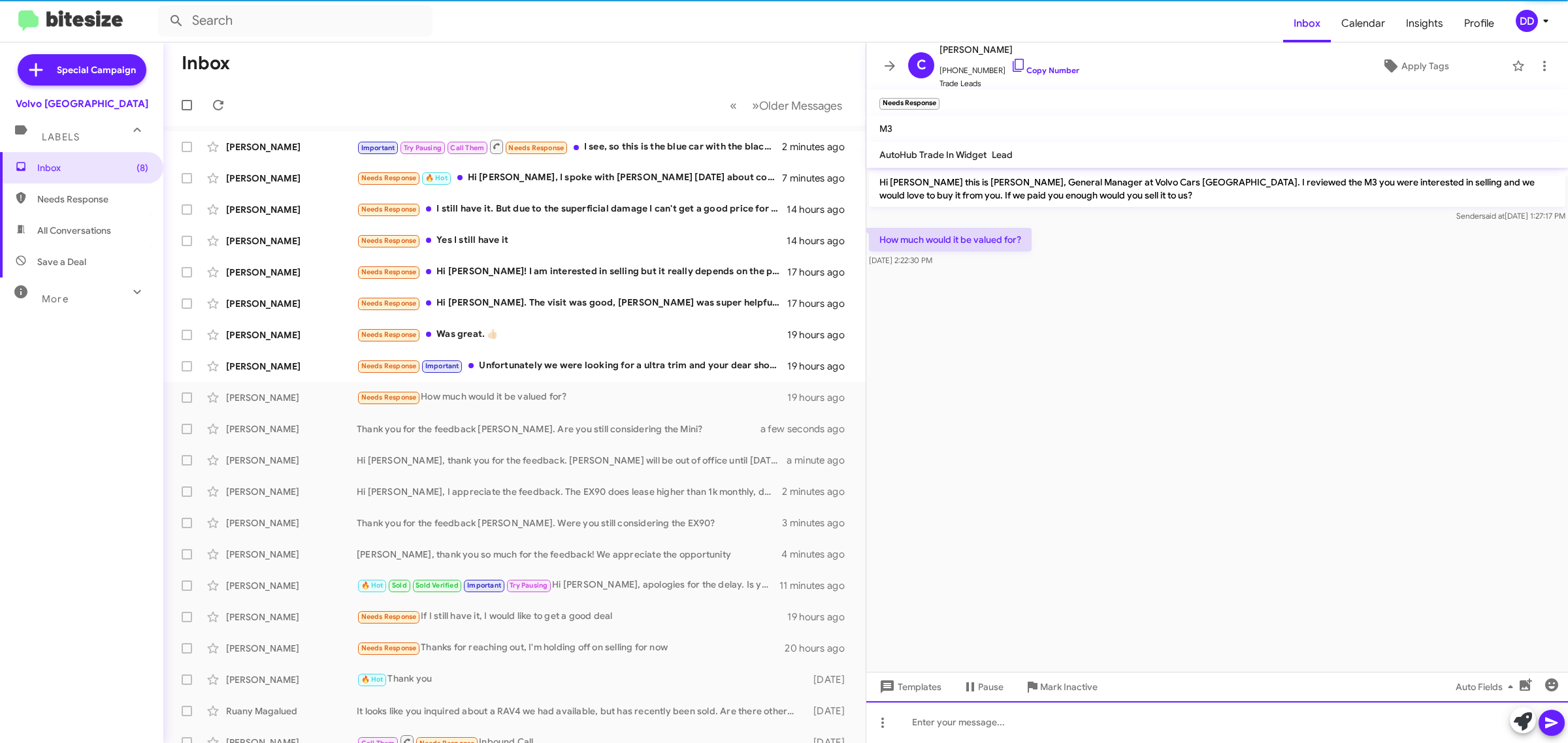
click at [1099, 726] on div at bounding box center [1217, 722] width 702 height 41
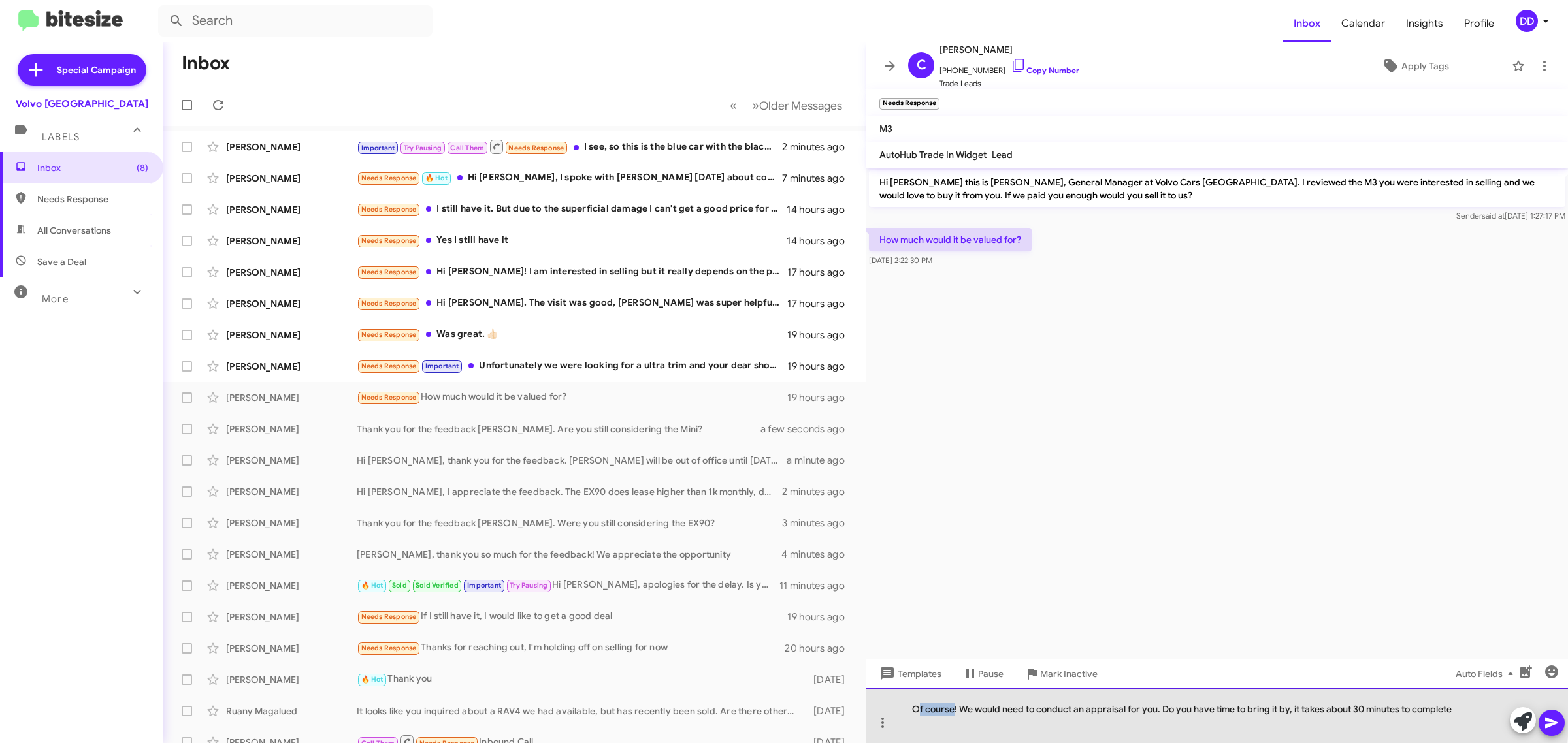
drag, startPoint x: 956, startPoint y: 709, endPoint x: 920, endPoint y: 709, distance: 36.0
click at [920, 709] on div "Of course! We would need to conduct an appraisal for you. Do you have time to b…" at bounding box center [1217, 716] width 702 height 55
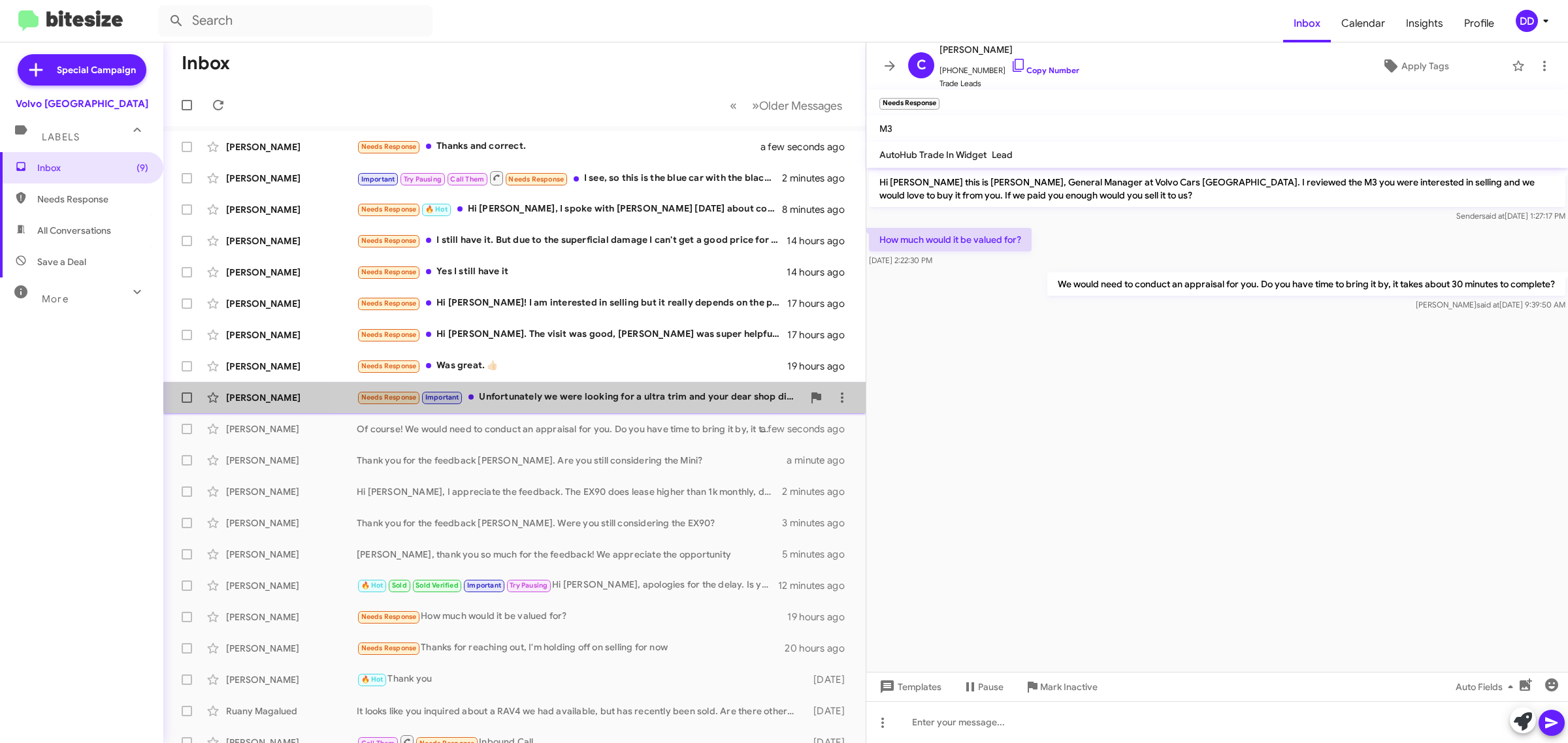
click at [602, 405] on div "Needs Response Important Unfortunately we were looking for a ultra trim and you…" at bounding box center [580, 397] width 446 height 15
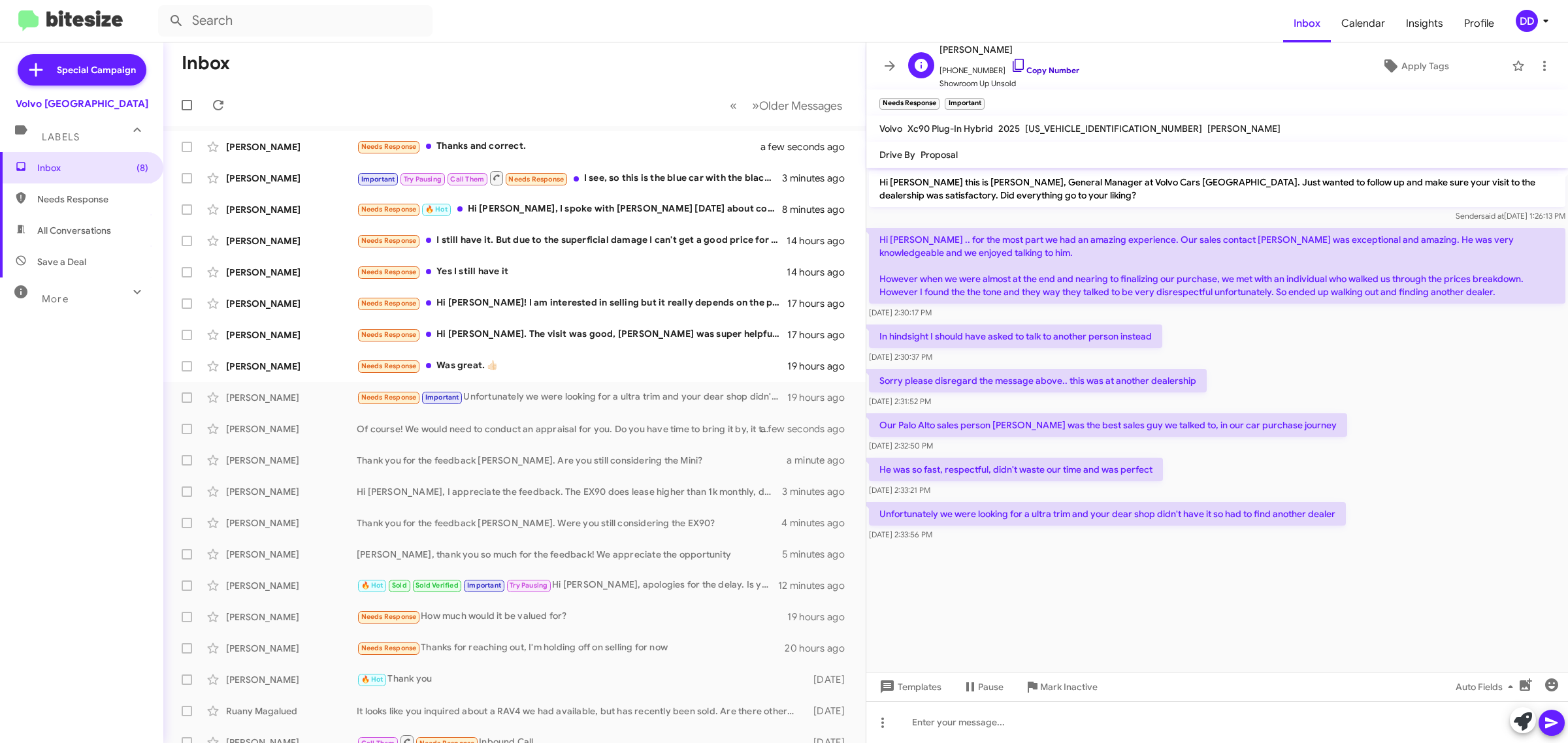
click at [1041, 66] on link "Copy Number" at bounding box center [1045, 70] width 69 height 10
click at [1004, 727] on div at bounding box center [1217, 722] width 702 height 41
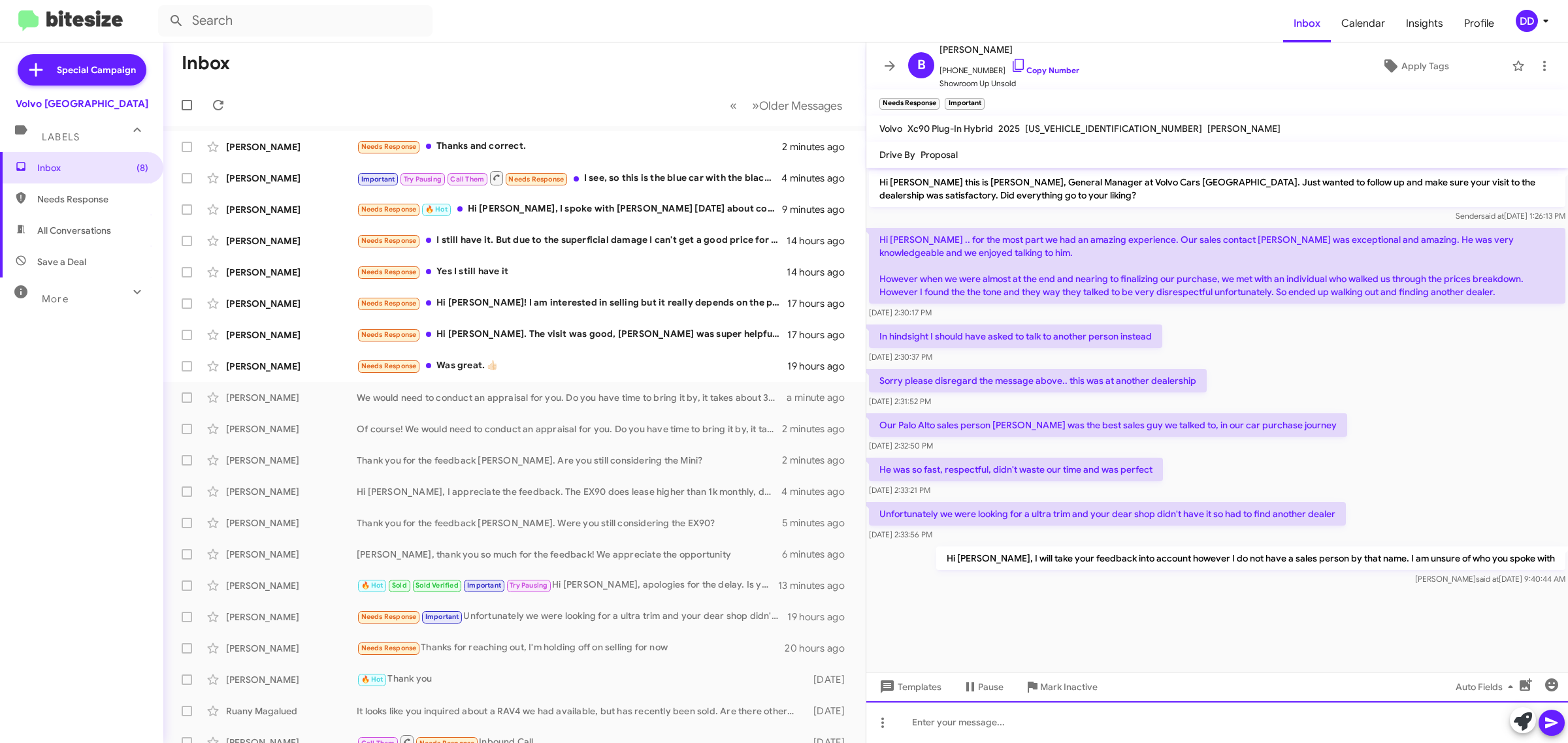
click at [1209, 721] on div at bounding box center [1217, 722] width 702 height 41
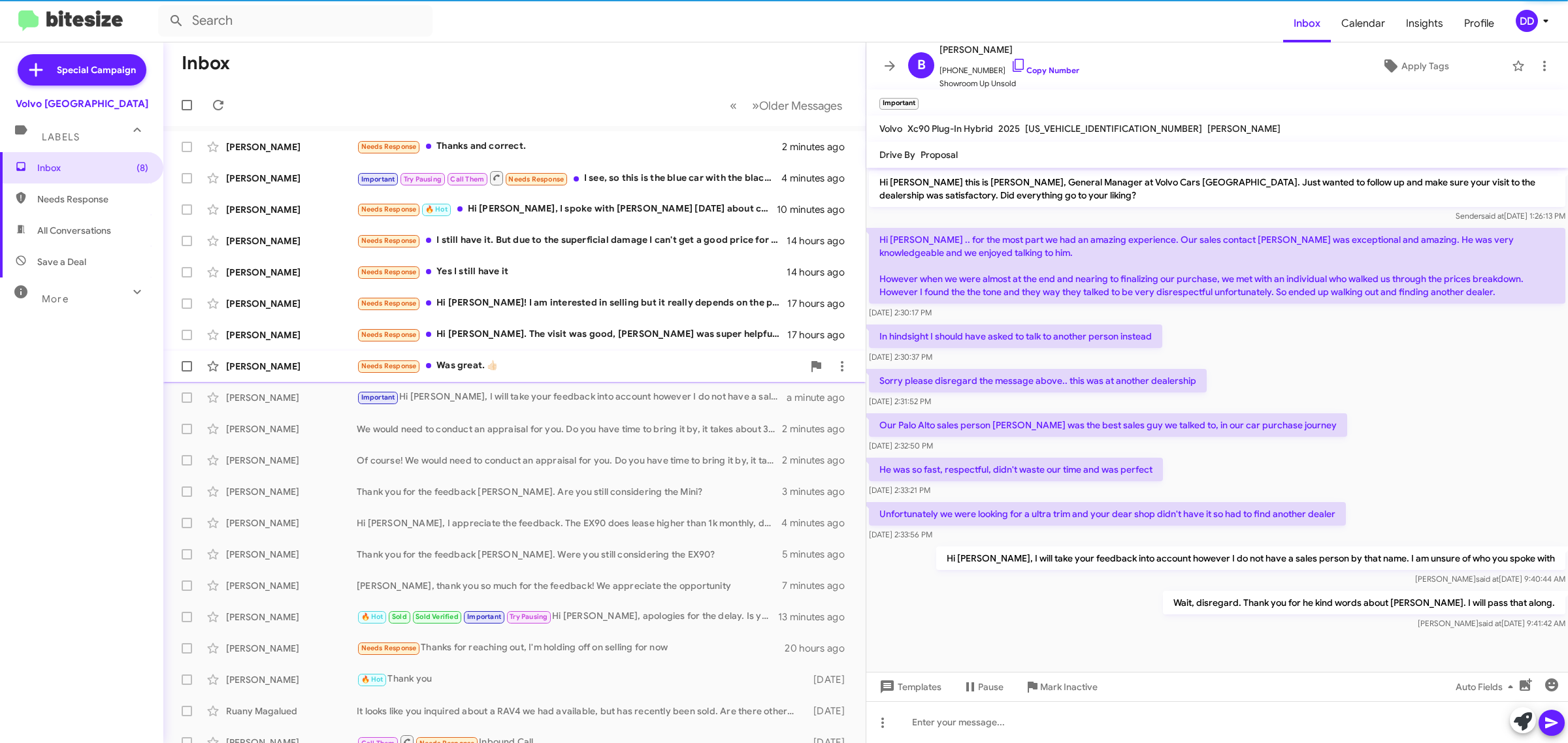
click at [589, 363] on div "Needs Response Was great. 👍🏻" at bounding box center [580, 366] width 446 height 15
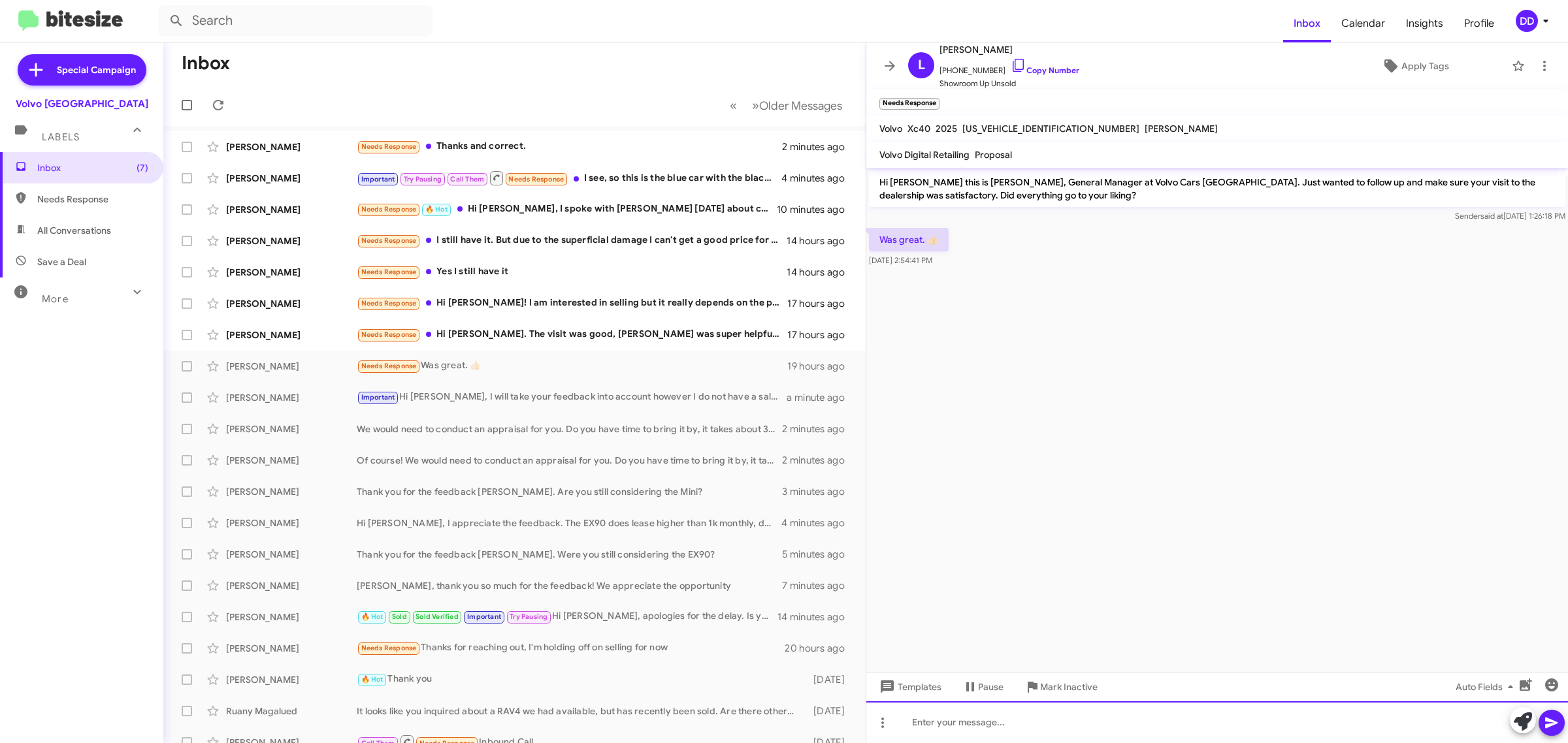
click at [1256, 729] on div at bounding box center [1217, 722] width 702 height 41
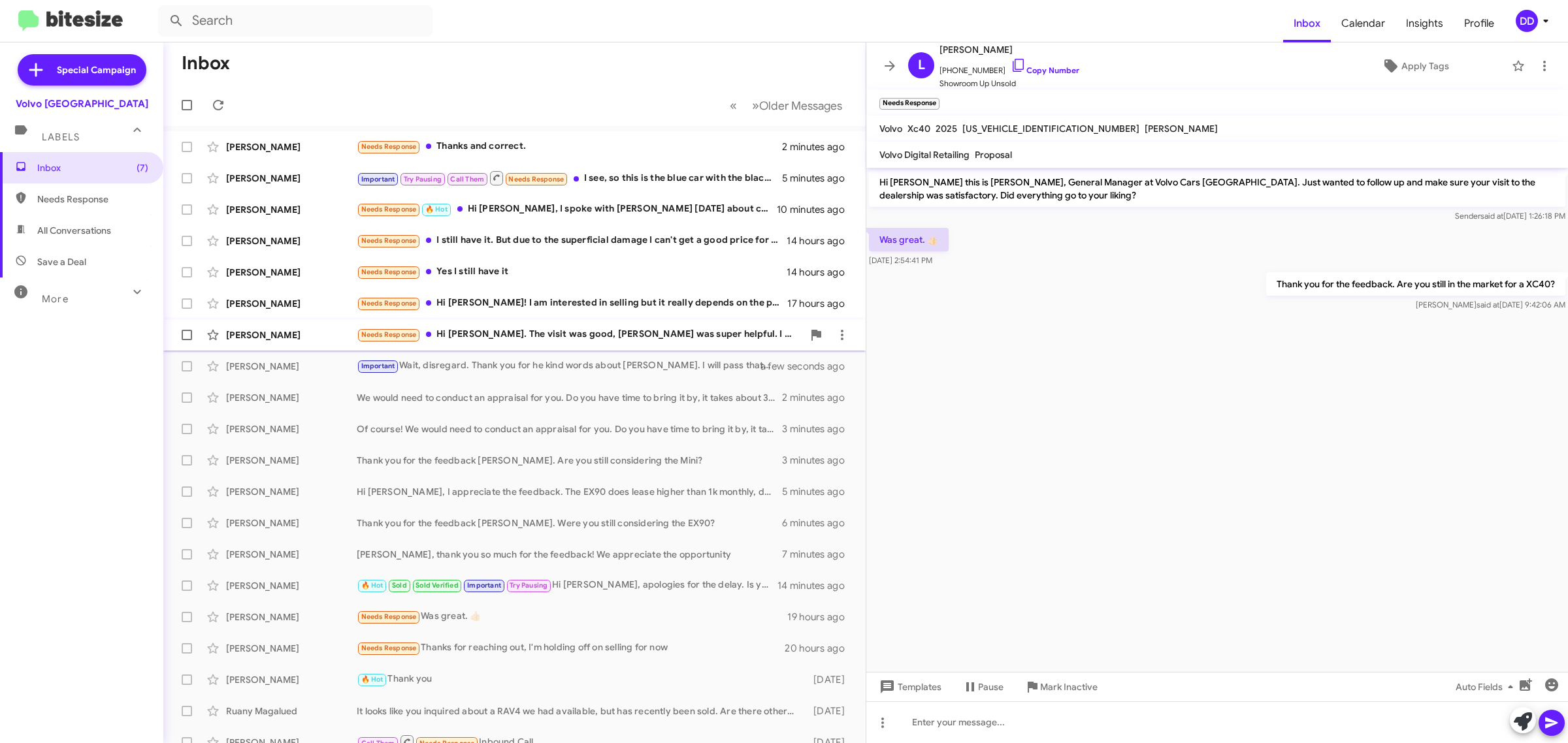
click at [533, 337] on div "Needs Response Hi [PERSON_NAME]. The visit was good, [PERSON_NAME] was super he…" at bounding box center [580, 334] width 446 height 15
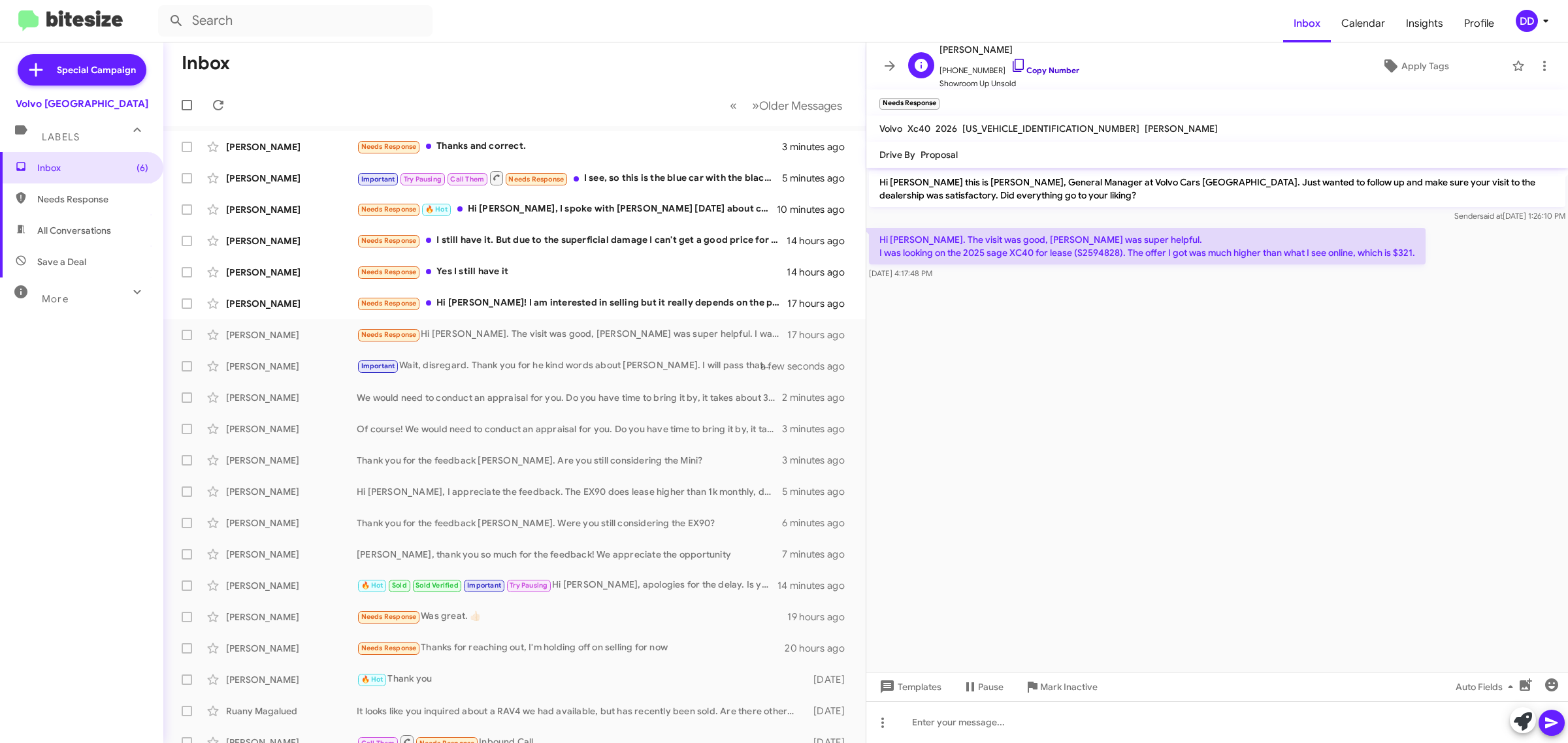
click at [1034, 69] on link "Copy Number" at bounding box center [1045, 70] width 69 height 10
click at [1115, 727] on div at bounding box center [1217, 722] width 702 height 41
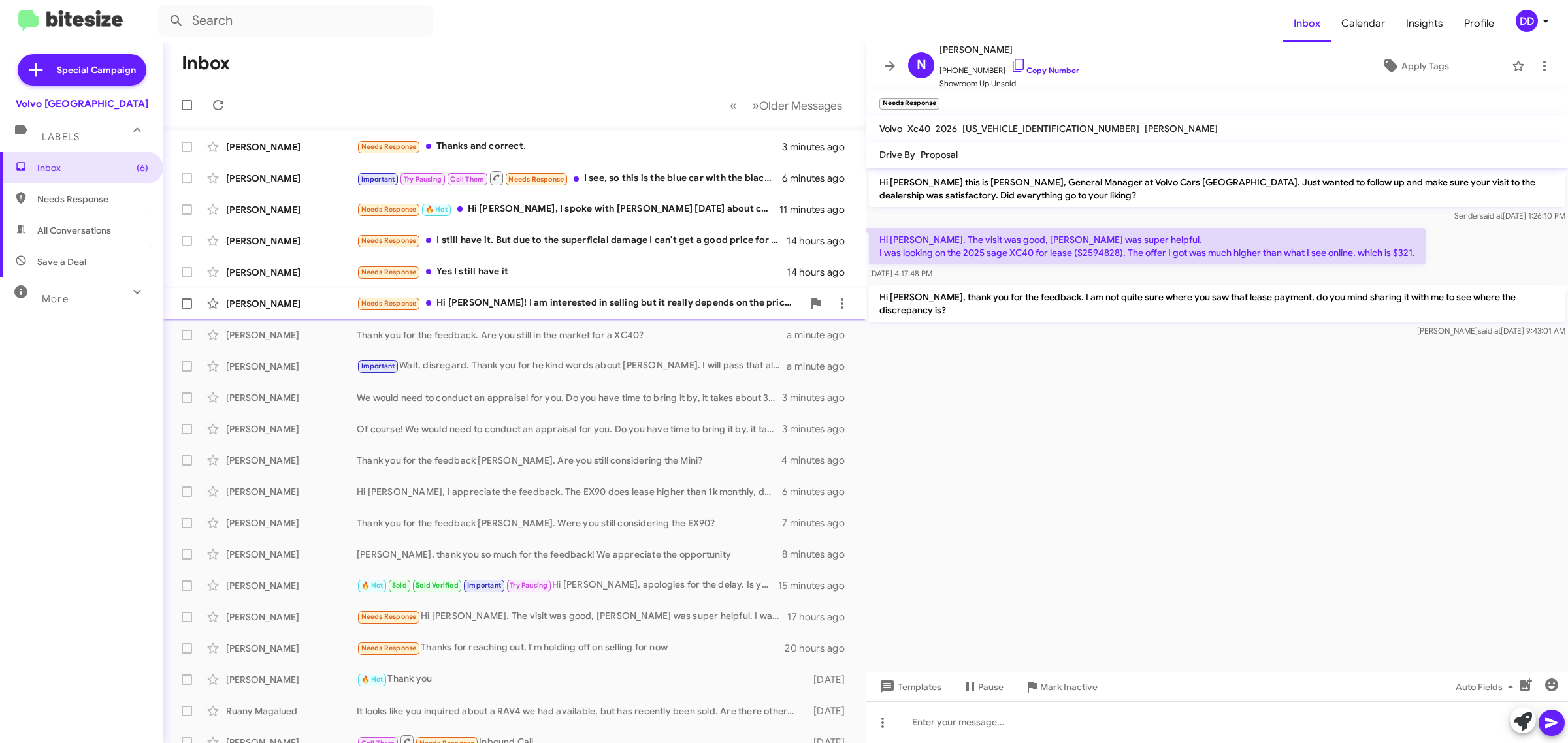
click at [609, 304] on div "Needs Response Hi [PERSON_NAME]! I am interested in selling but it really depen…" at bounding box center [580, 303] width 446 height 15
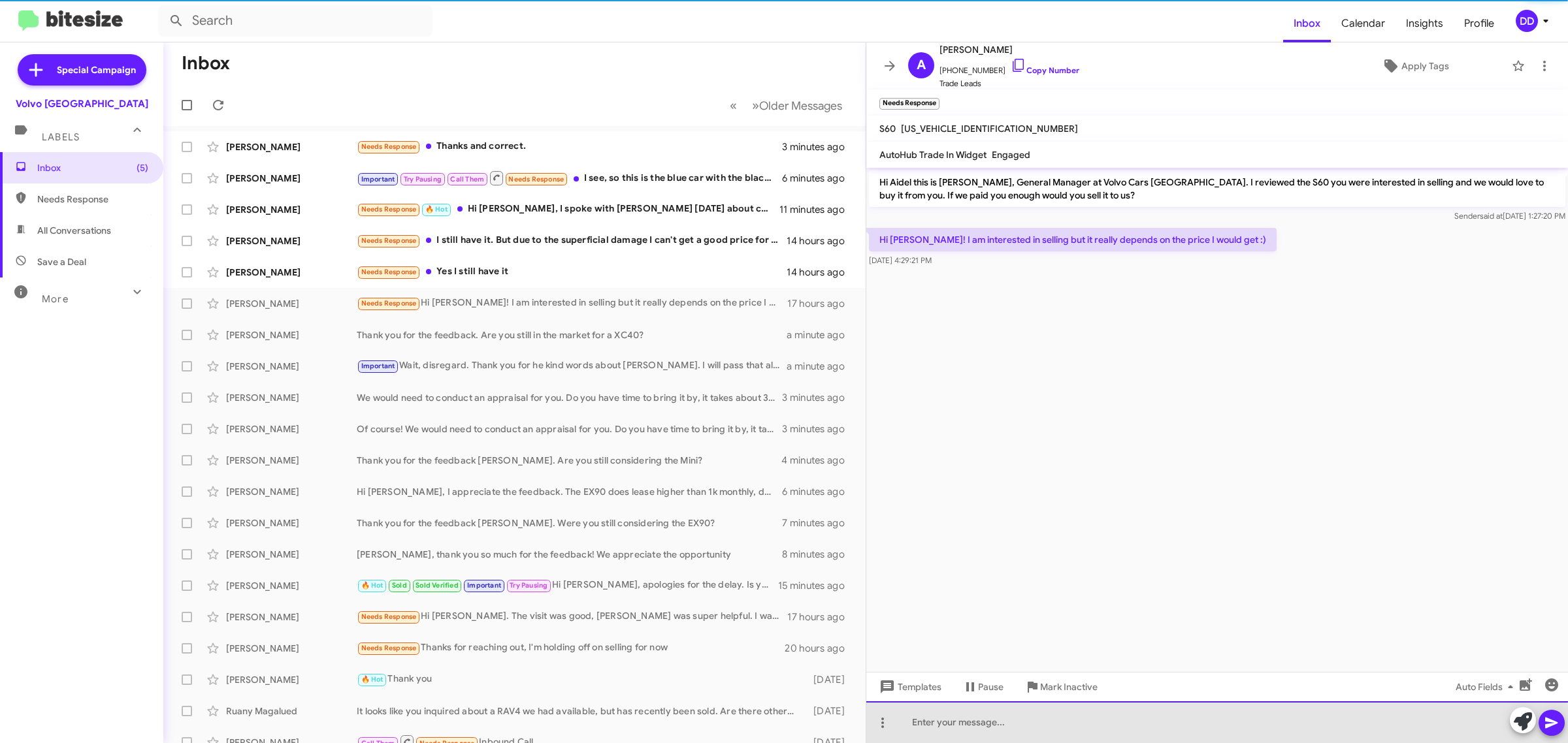
click at [1173, 729] on div at bounding box center [1217, 722] width 702 height 41
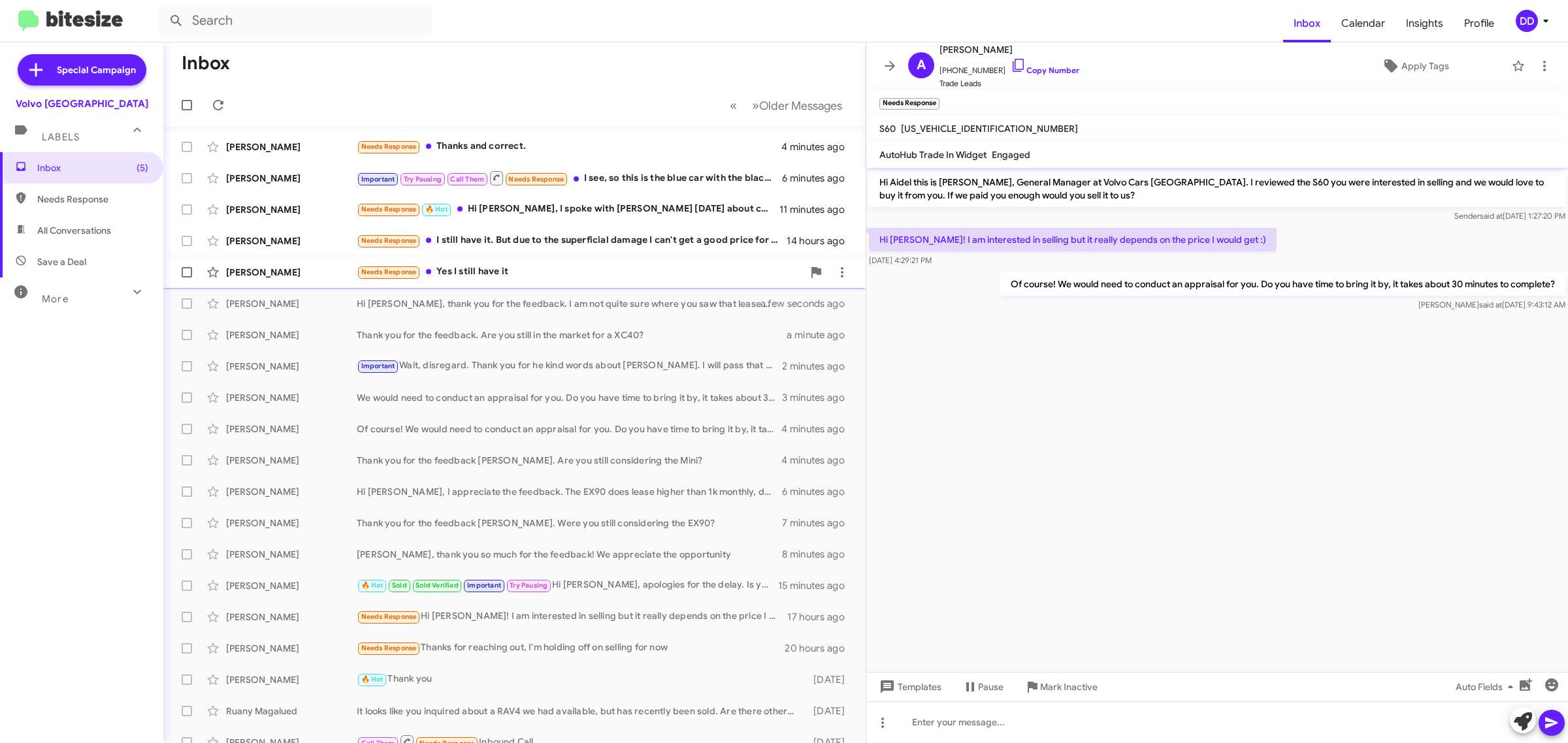
click at [586, 263] on div "[PERSON_NAME] Needs Response Yes I still have it 14 hours ago" at bounding box center [515, 272] width 682 height 26
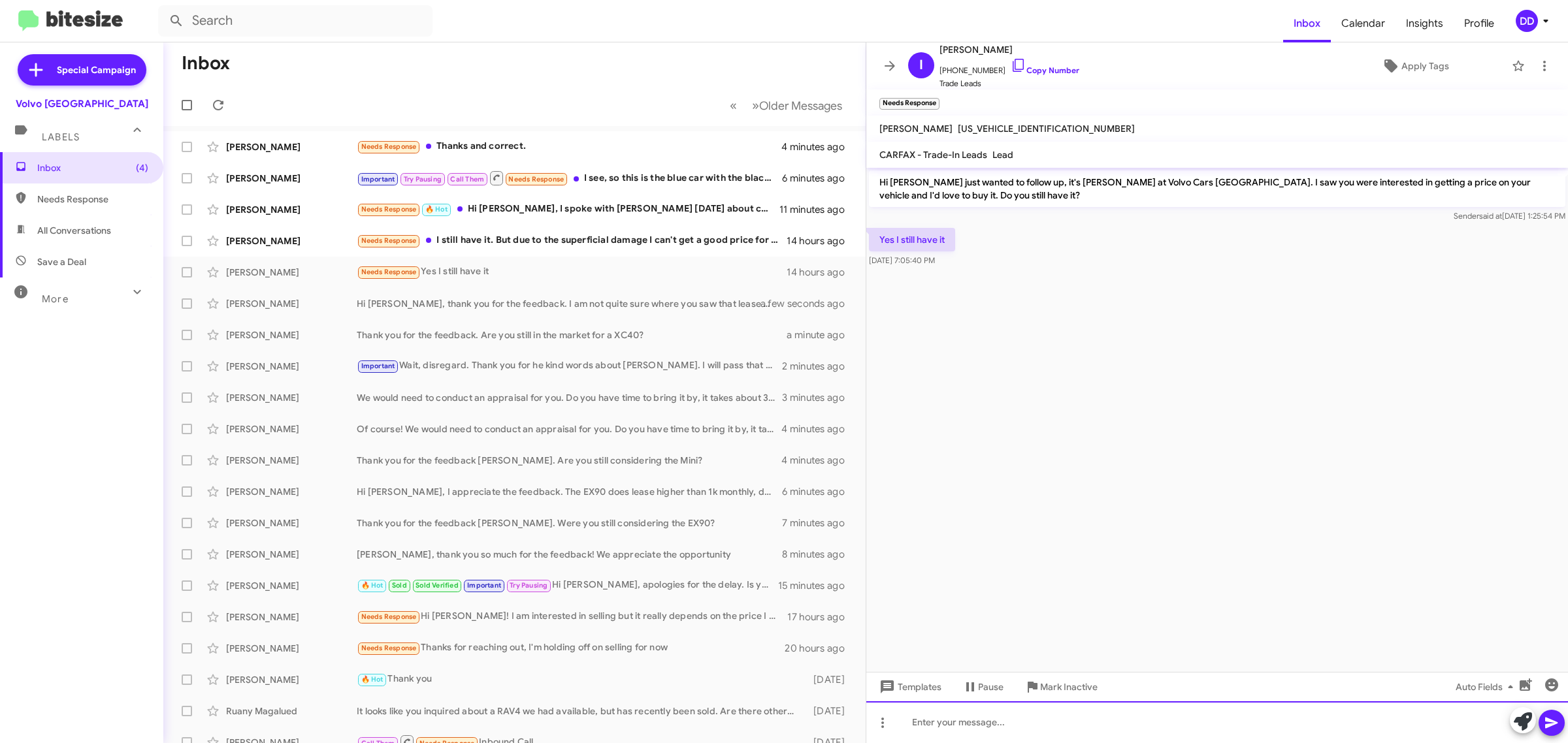
click at [1122, 706] on div at bounding box center [1217, 722] width 702 height 41
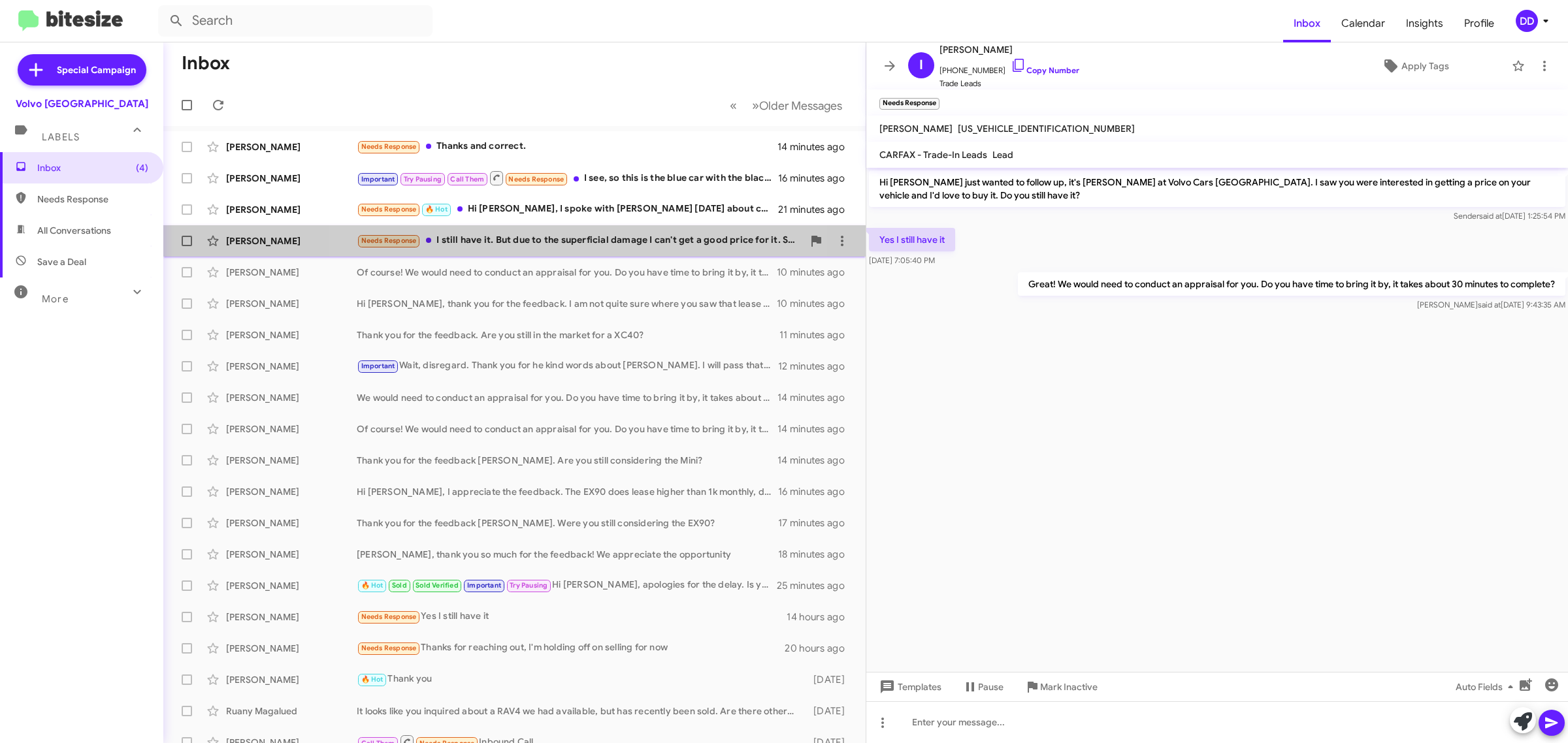
click at [572, 235] on div "Needs Response I still have it. But due to the superficial damage I can't get a…" at bounding box center [580, 240] width 446 height 15
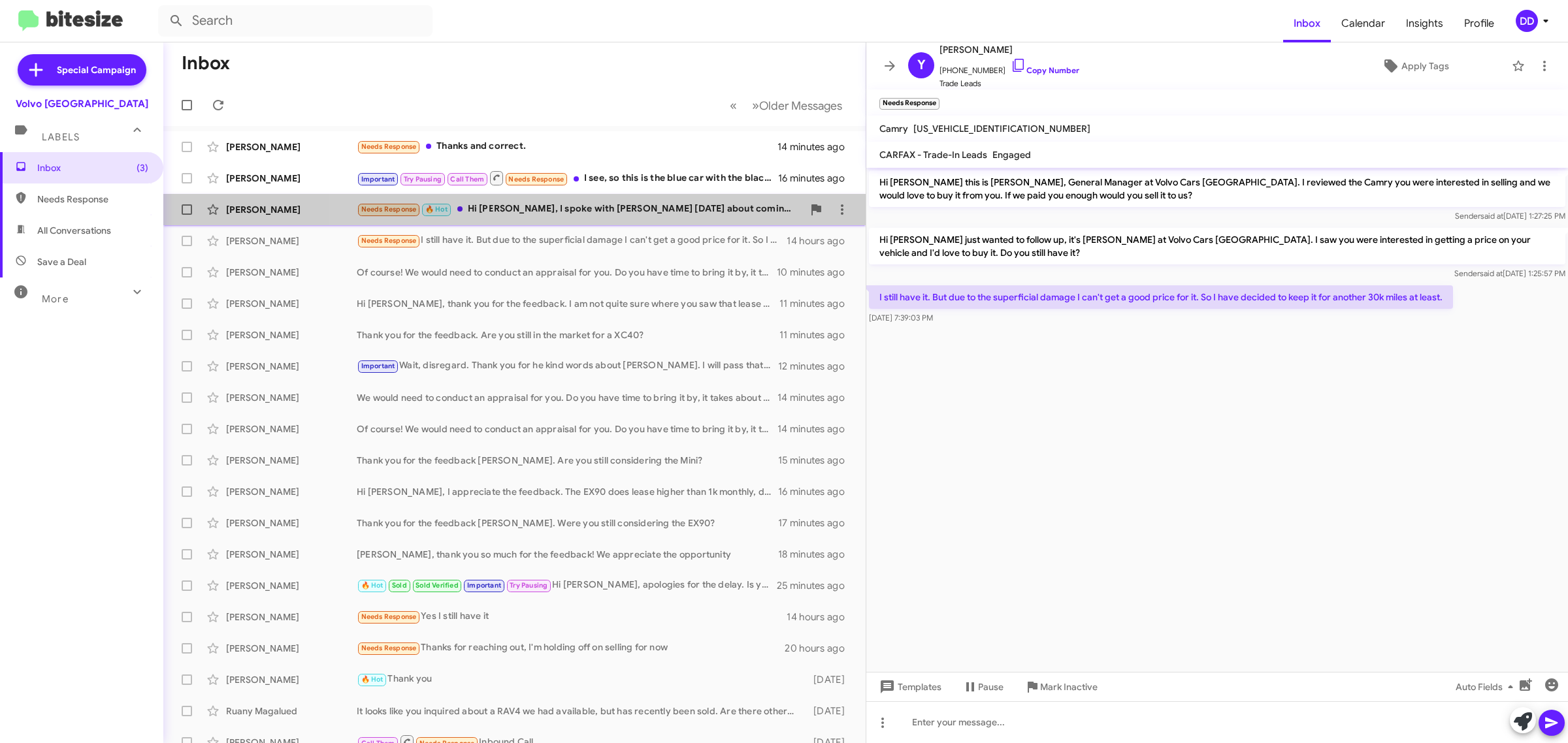
click at [603, 212] on div "Needs Response 🔥 Hot Hi [PERSON_NAME], I spoke with [PERSON_NAME] [DATE] about …" at bounding box center [580, 209] width 446 height 15
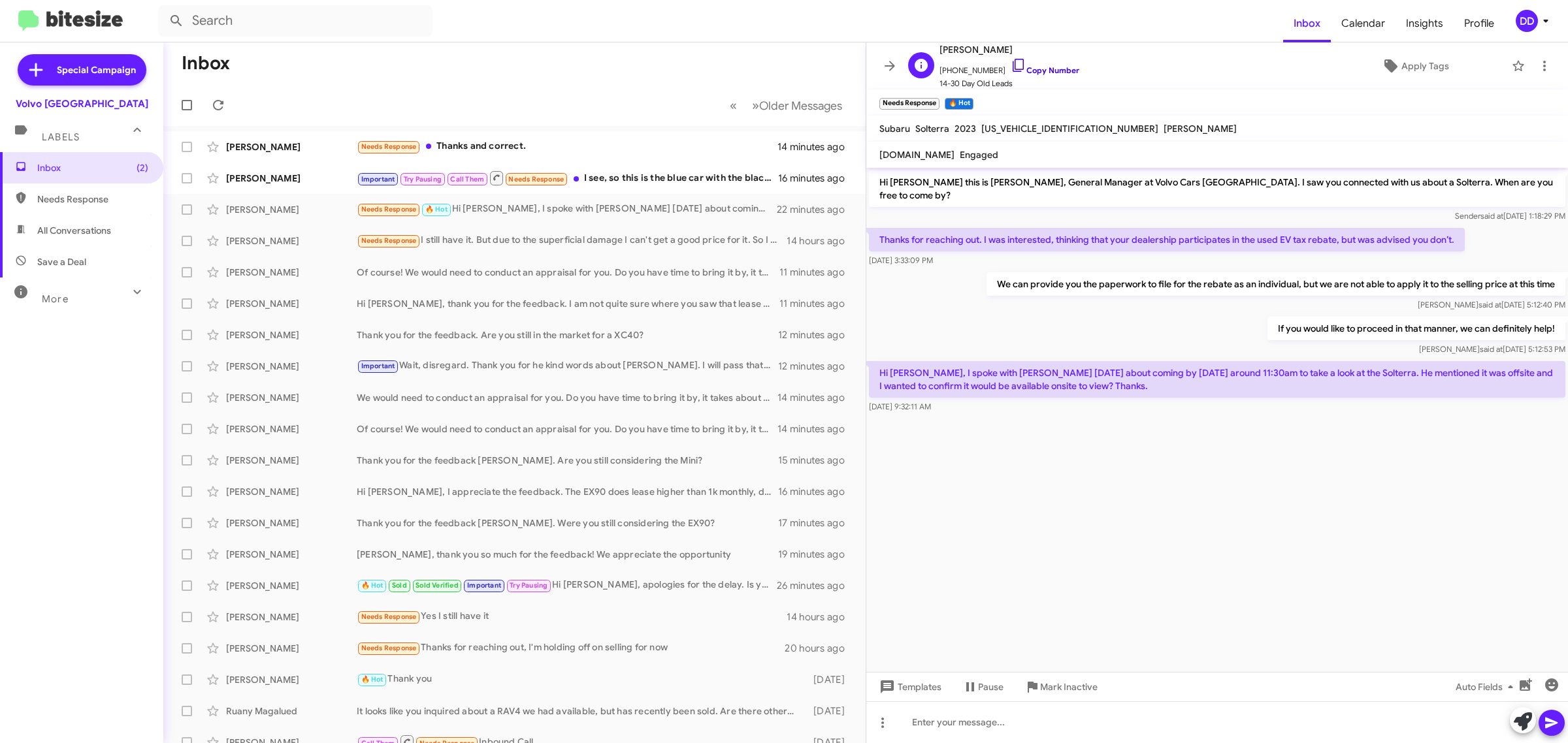
click at [1035, 67] on link "Copy Number" at bounding box center [1045, 70] width 69 height 10
click at [1338, 739] on div at bounding box center [1217, 722] width 702 height 41
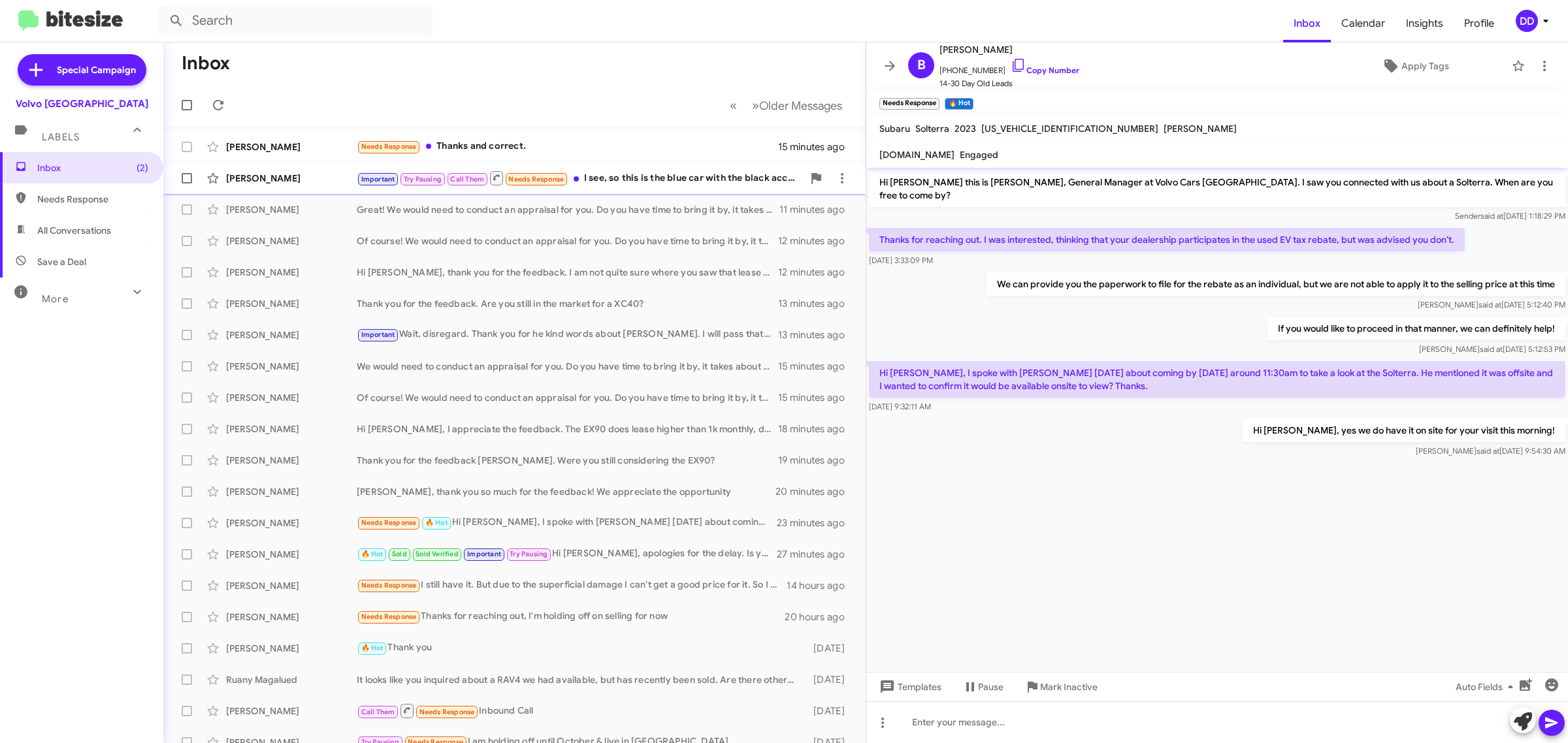
click at [610, 177] on div "Important Try Pausing Call Them Needs Response I see, so this is the blue car w…" at bounding box center [580, 178] width 446 height 16
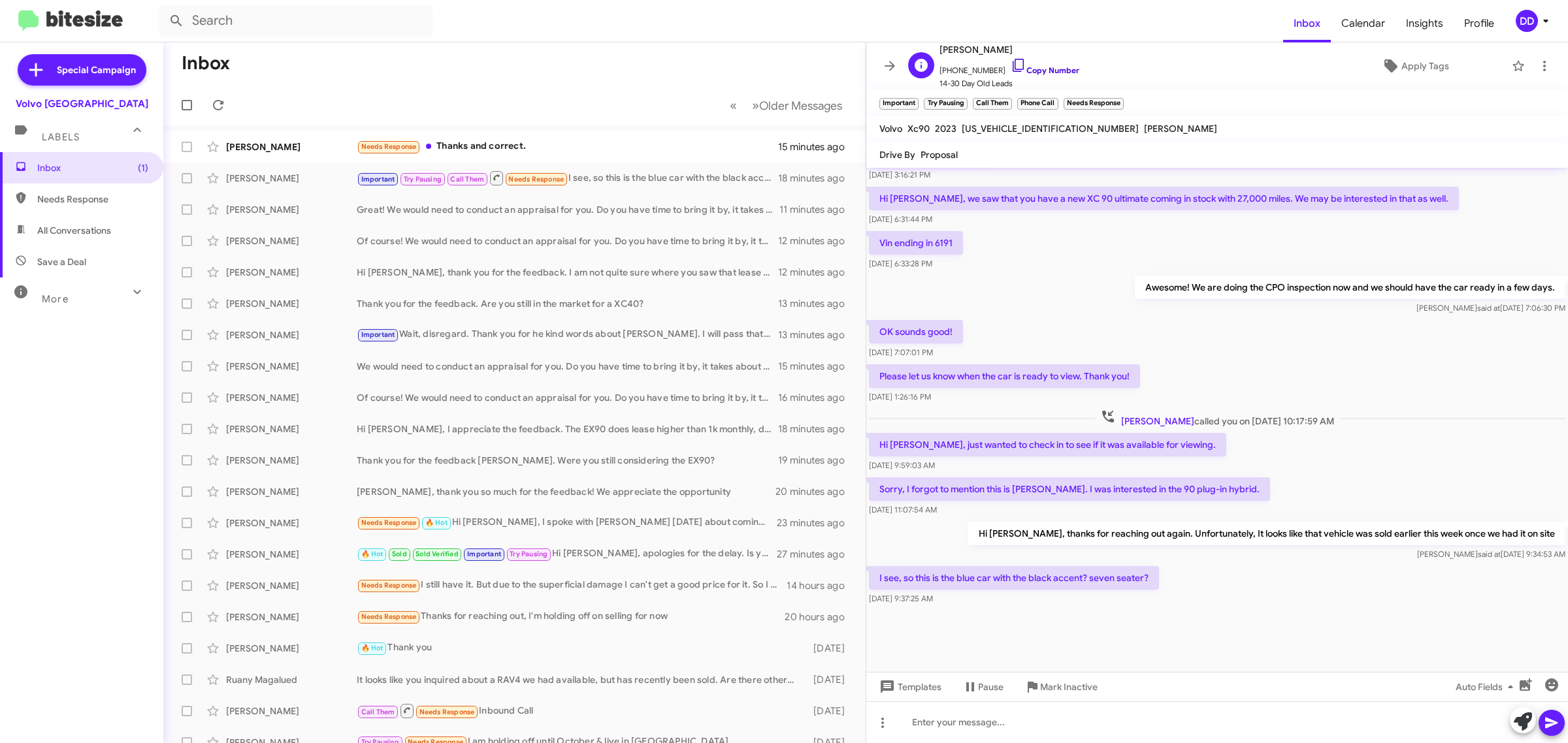
click at [1047, 66] on link "Copy Number" at bounding box center [1045, 70] width 69 height 10
click at [1184, 723] on div at bounding box center [1217, 722] width 702 height 41
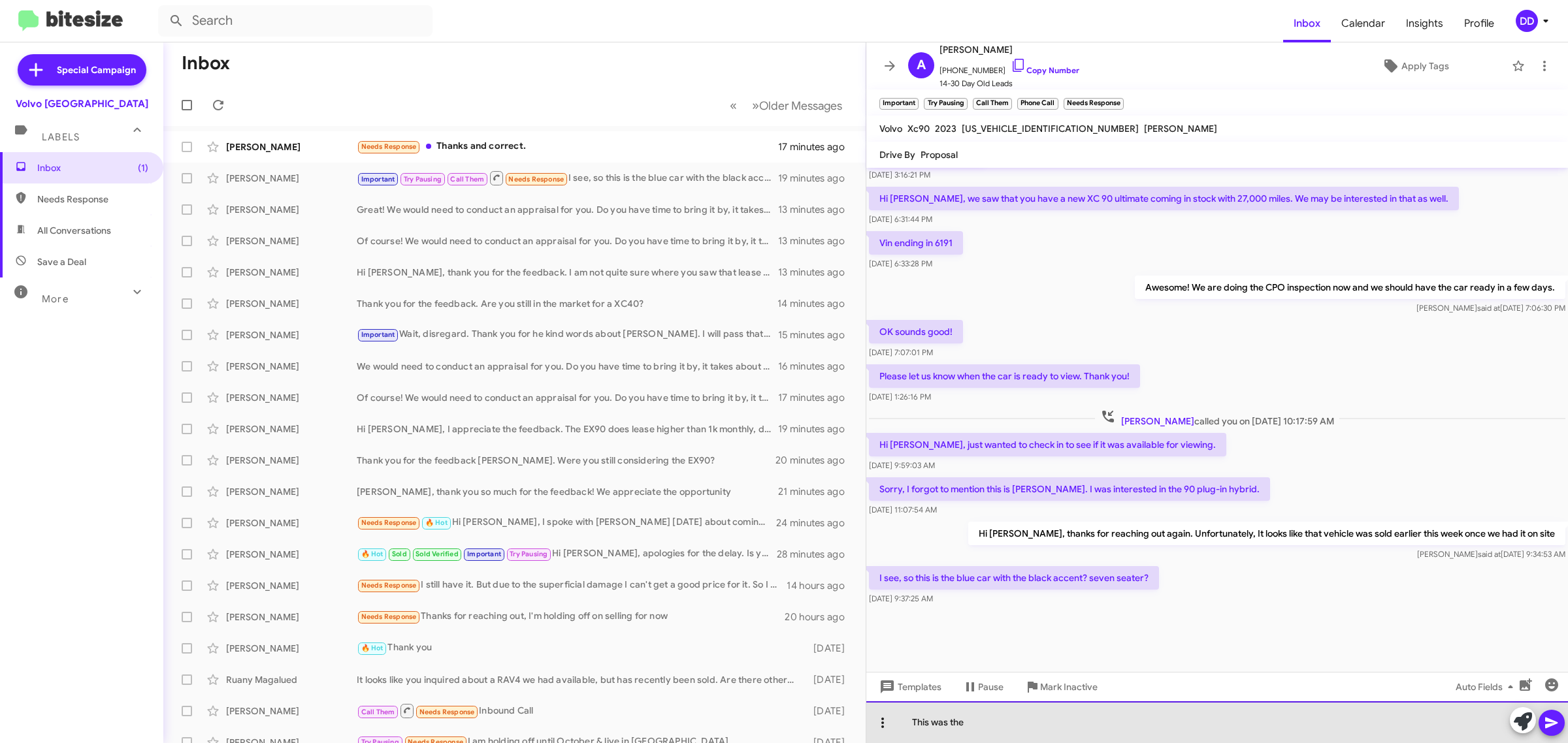
drag, startPoint x: 1105, startPoint y: 722, endPoint x: 884, endPoint y: 725, distance: 221.0
click at [884, 725] on div "This was the" at bounding box center [1217, 722] width 702 height 41
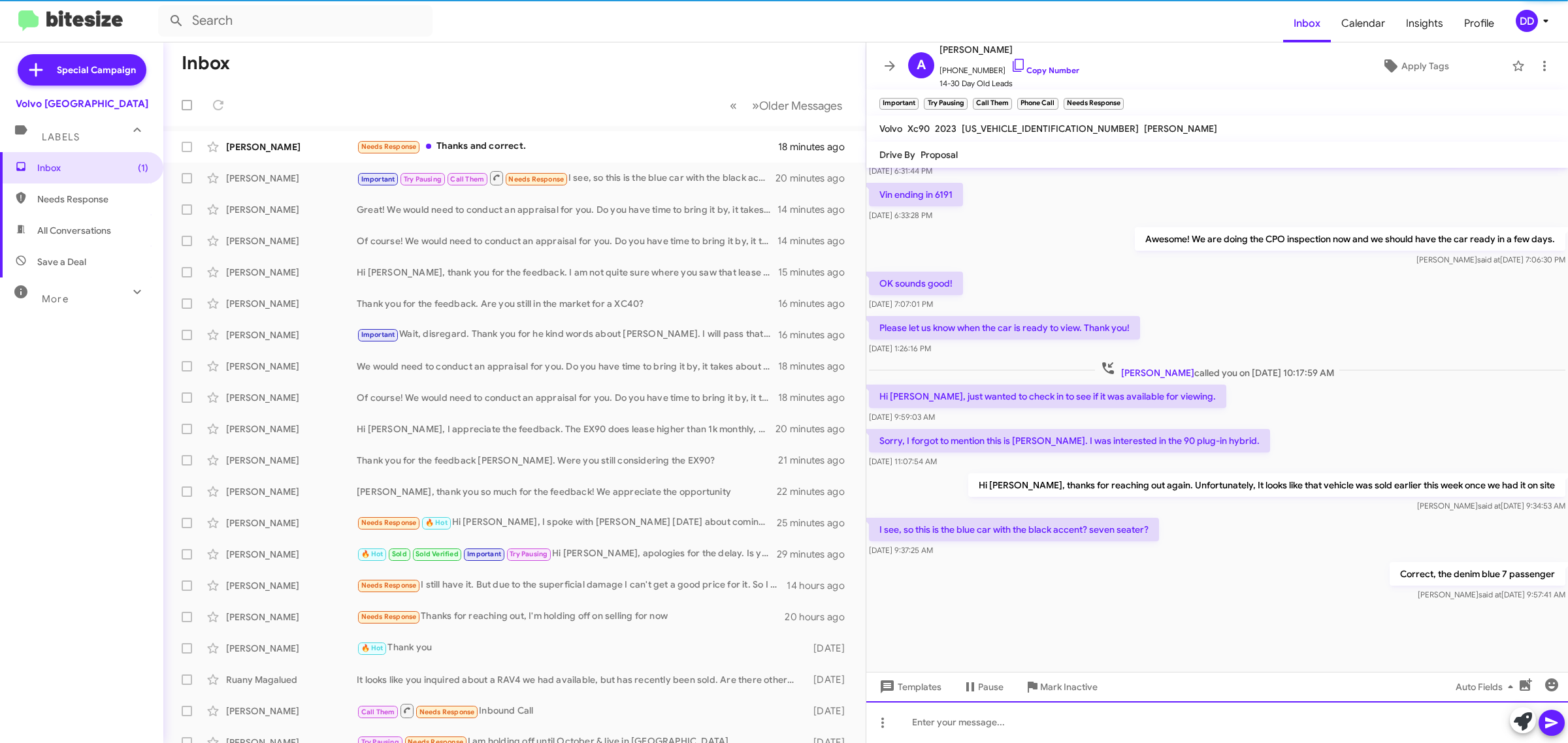
scroll to position [0, 0]
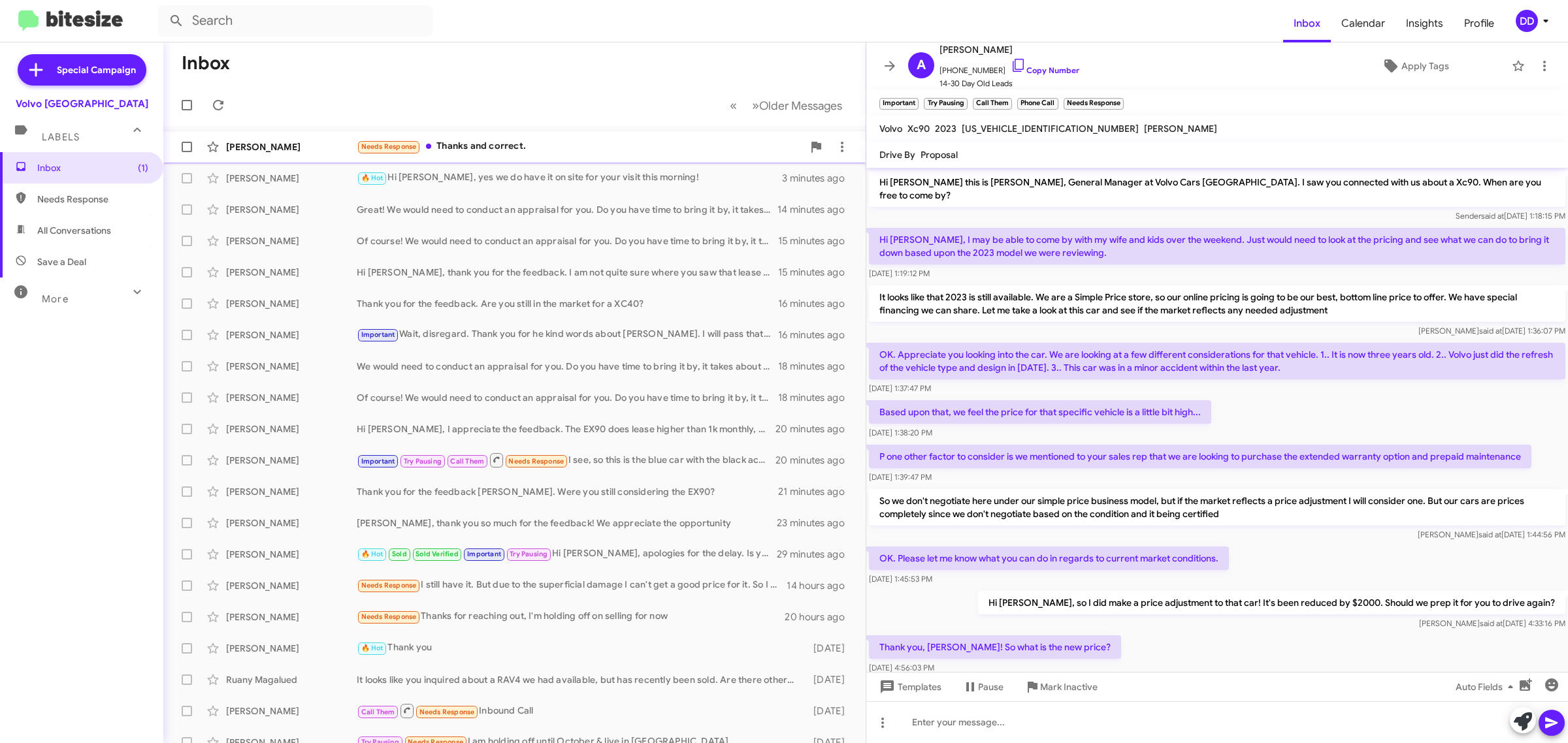
click at [541, 142] on div "Needs Response Thanks and correct." at bounding box center [580, 146] width 446 height 15
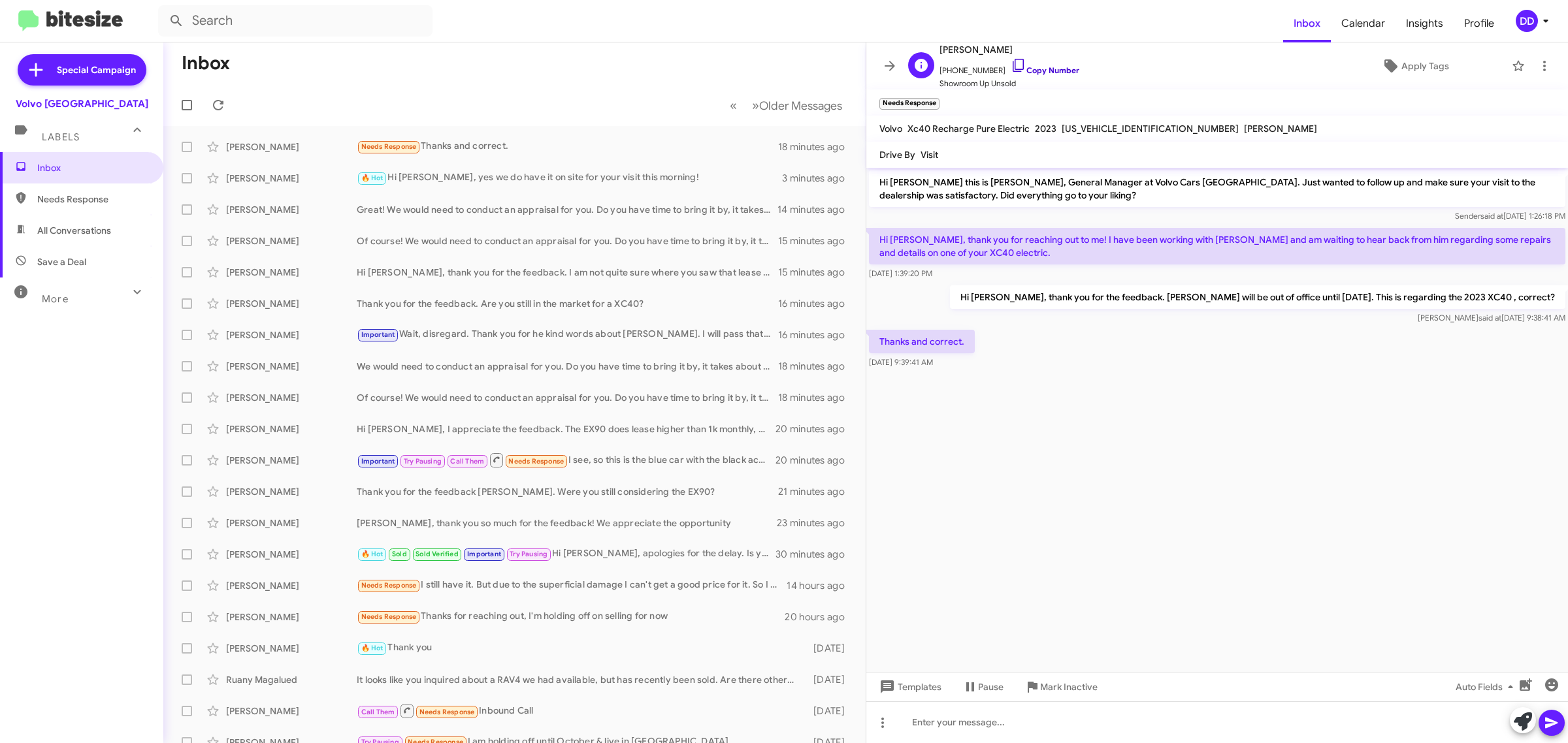
click at [1042, 66] on link "Copy Number" at bounding box center [1045, 70] width 69 height 10
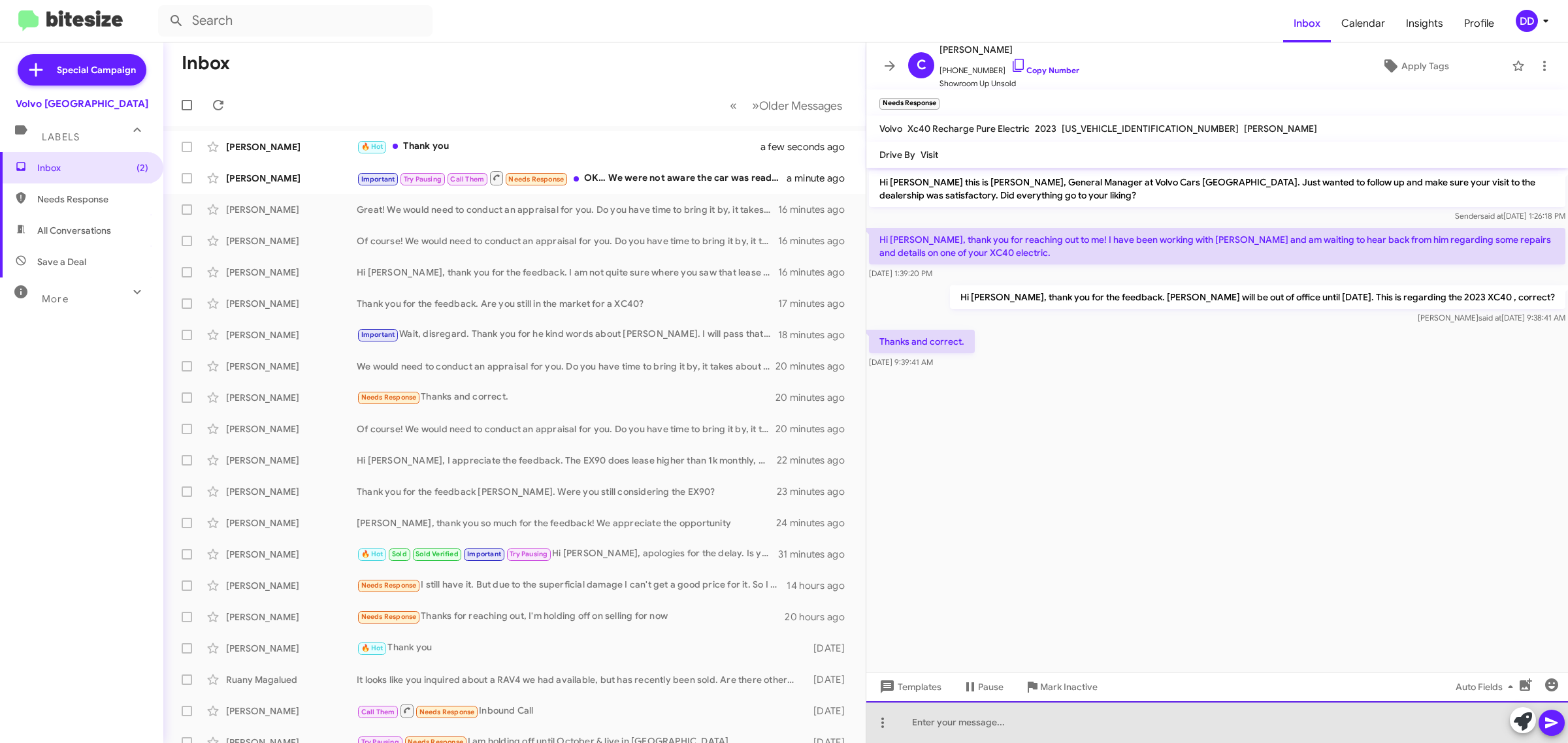
click at [1157, 718] on div at bounding box center [1217, 722] width 702 height 41
